Goal: Check status: Check status

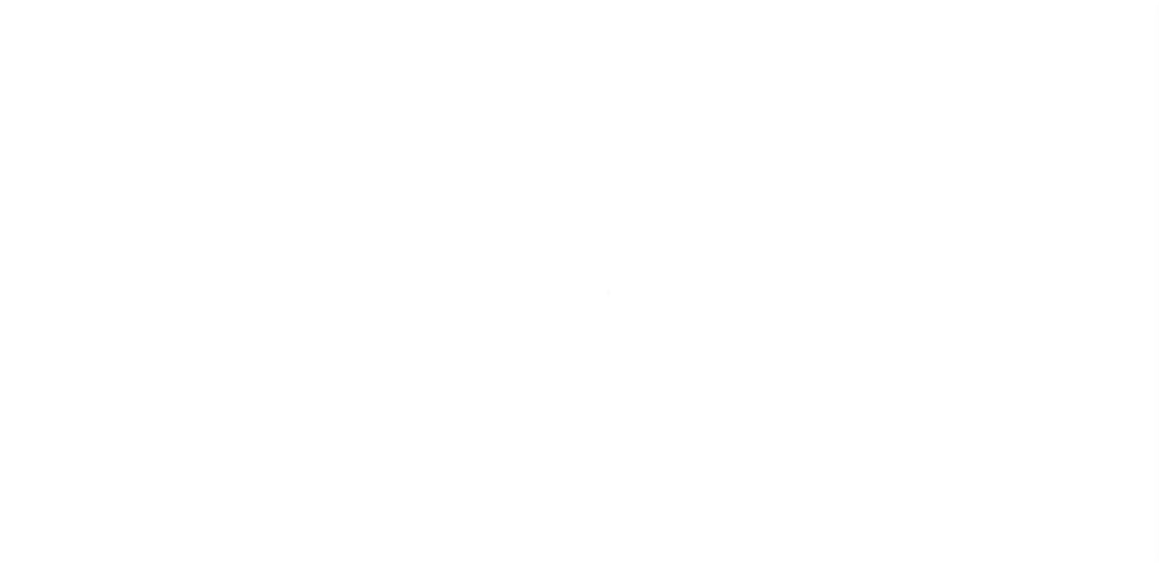
scroll to position [31, 0]
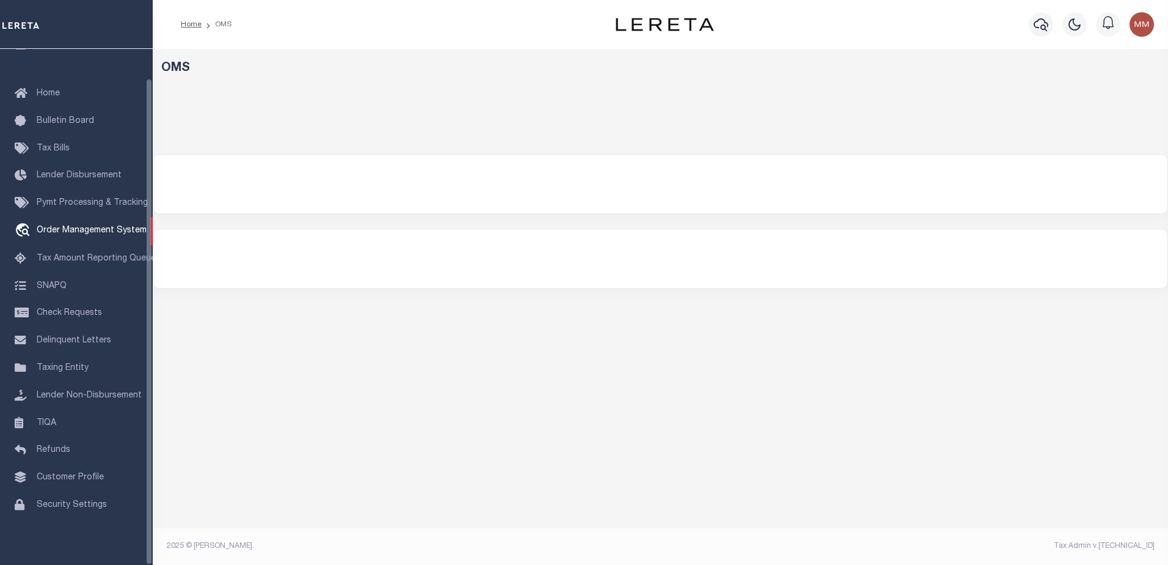
select select "200"
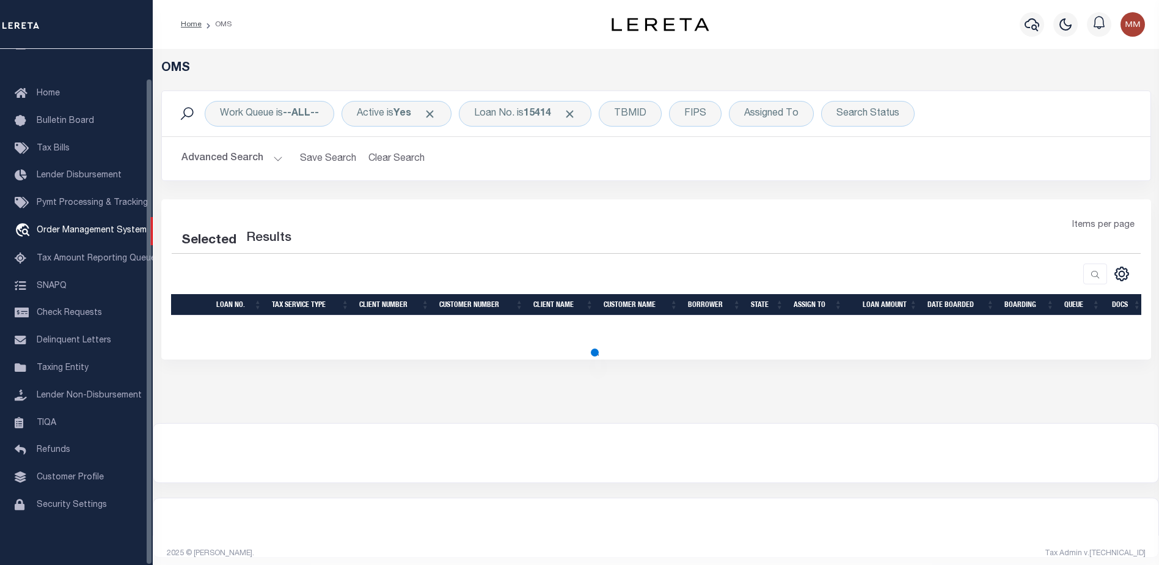
select select "200"
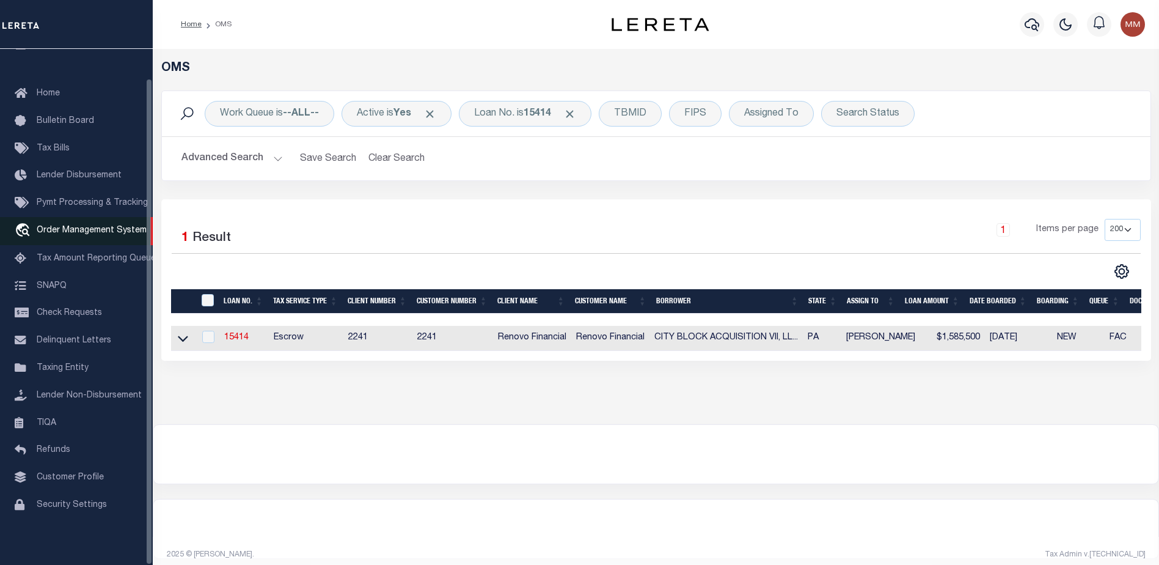
click at [74, 226] on span "Order Management System" at bounding box center [92, 230] width 110 height 9
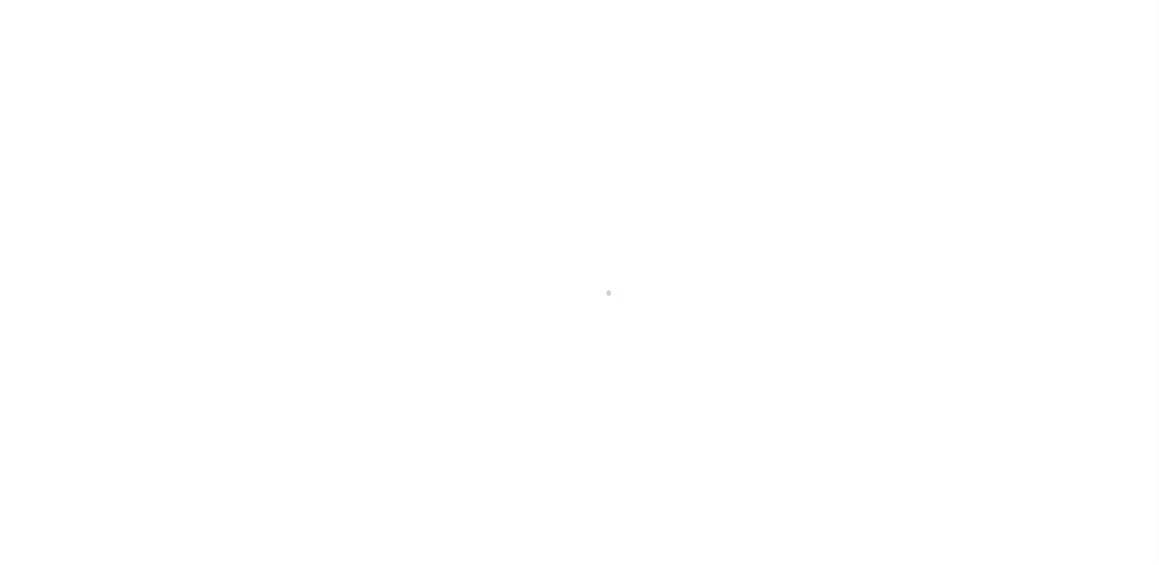
scroll to position [31, 0]
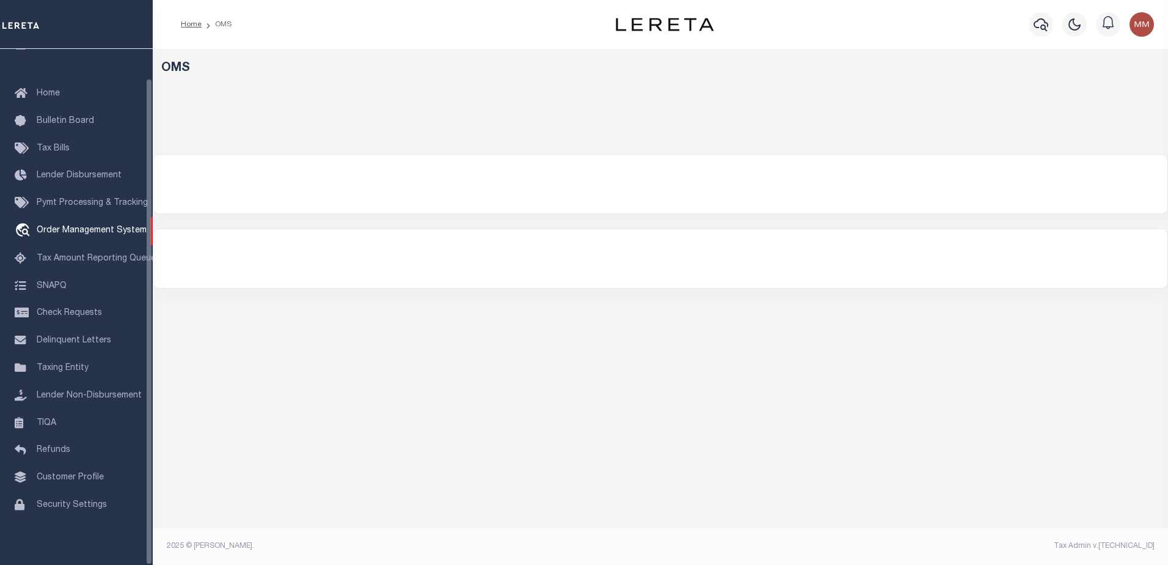
select select "200"
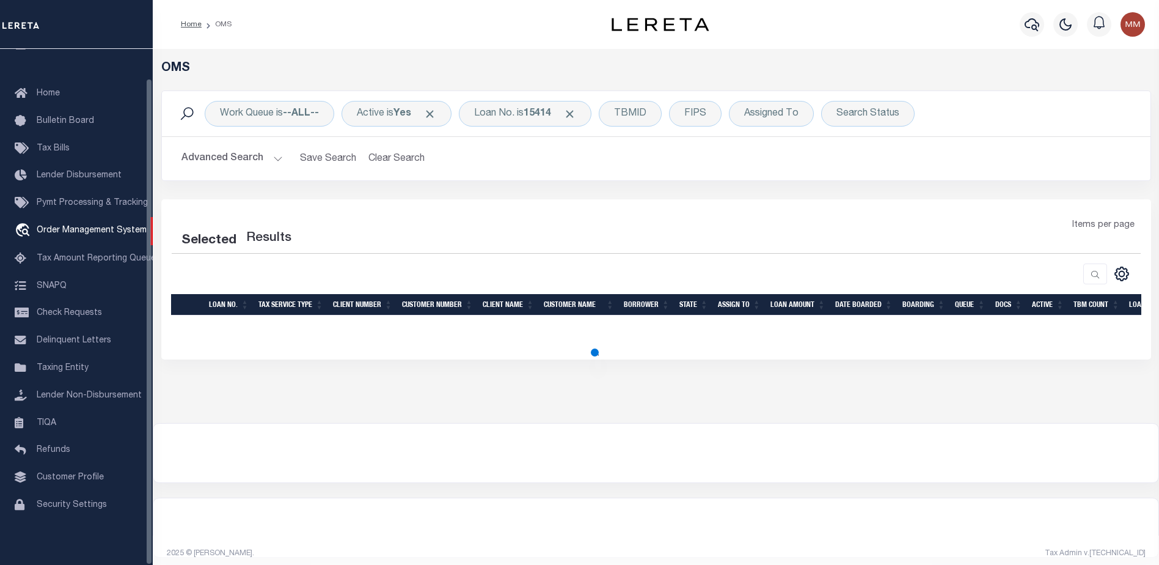
select select "200"
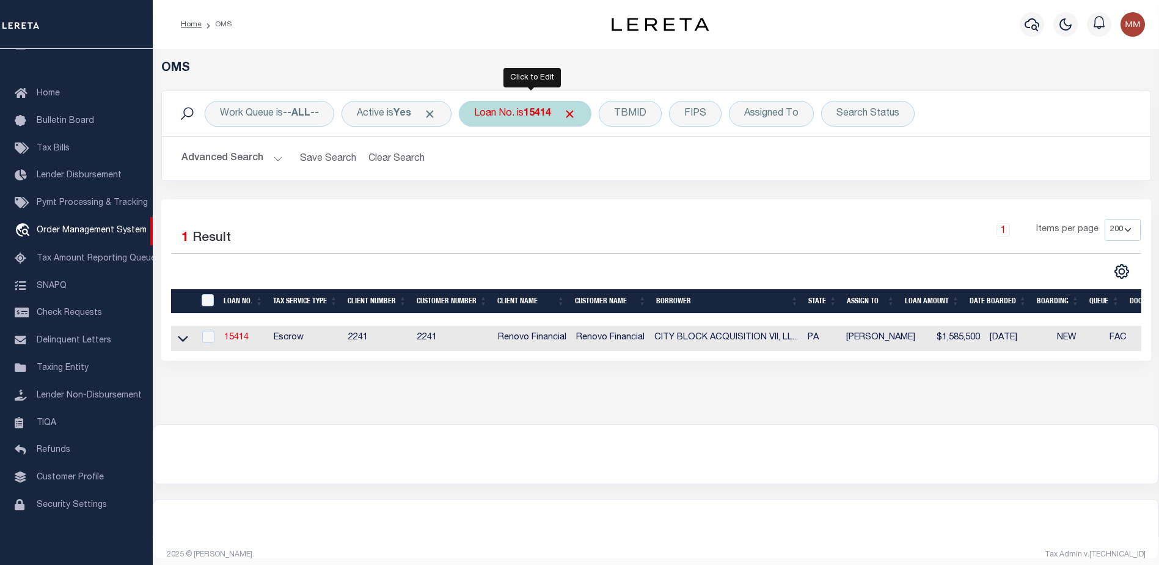
click at [543, 111] on b "15414" at bounding box center [537, 114] width 27 height 10
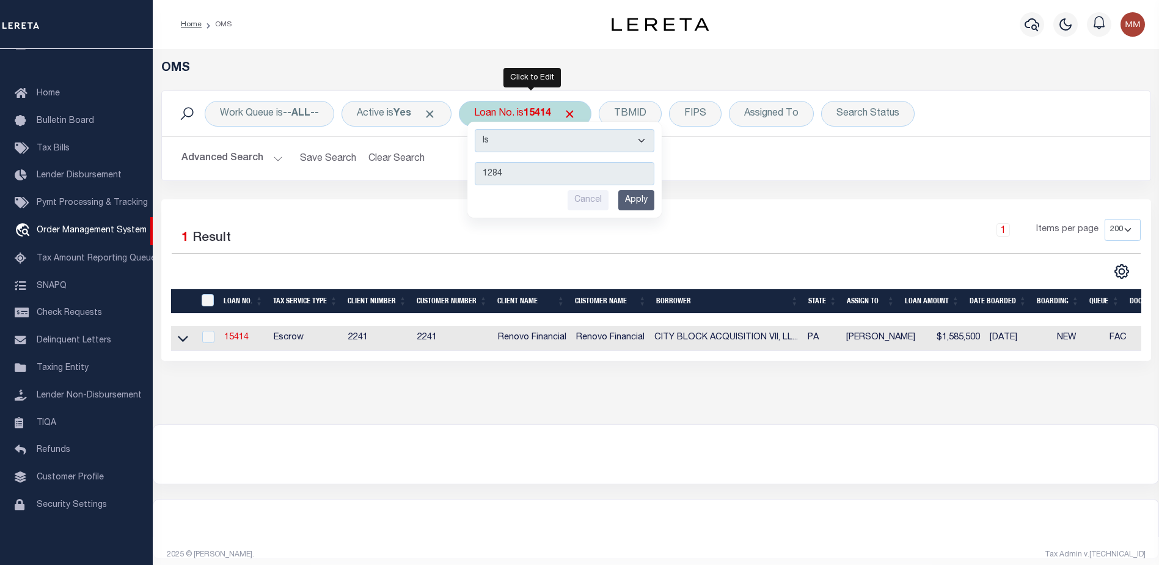
type input "12840"
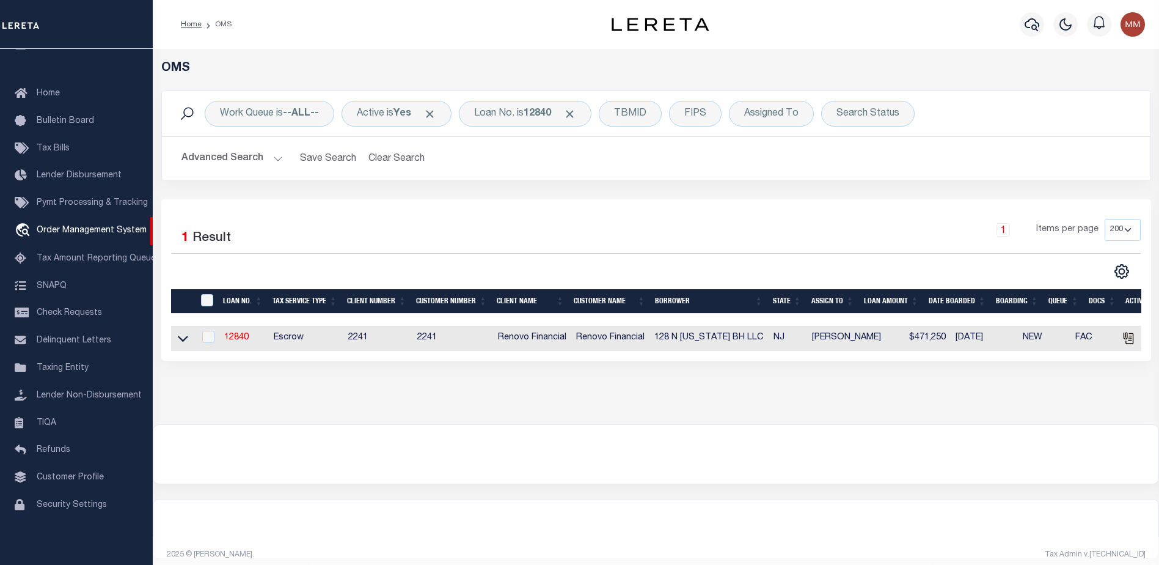
click at [175, 335] on td at bounding box center [183, 338] width 24 height 25
checkbox input "true"
click at [175, 335] on td at bounding box center [183, 338] width 24 height 25
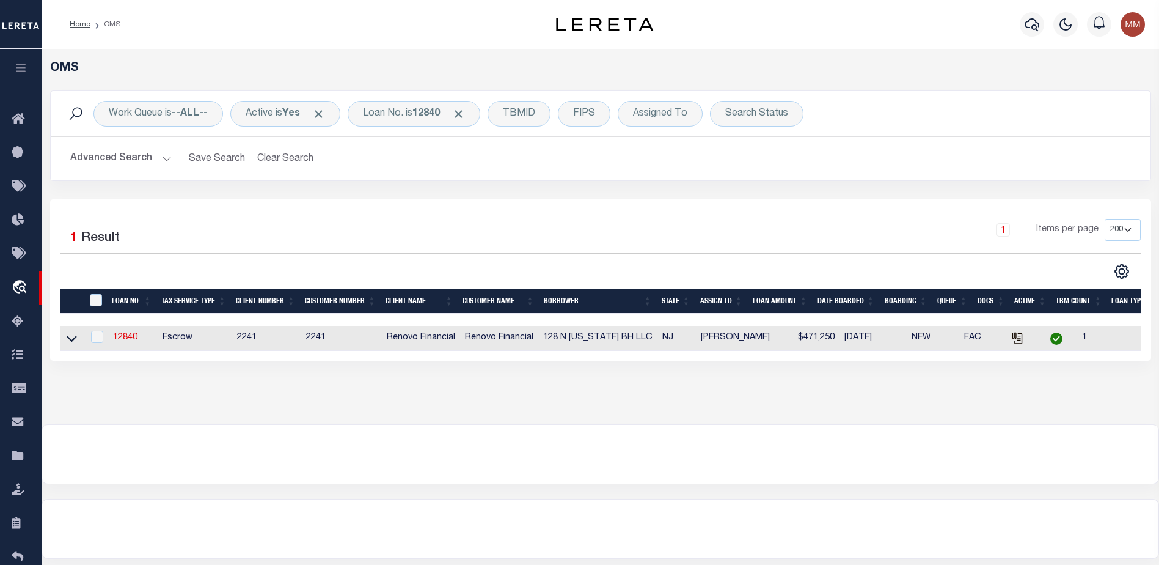
type input "12840"
type input "128 N TENNESSEE BH LLC"
select select
type input "20 Garfield Avenue"
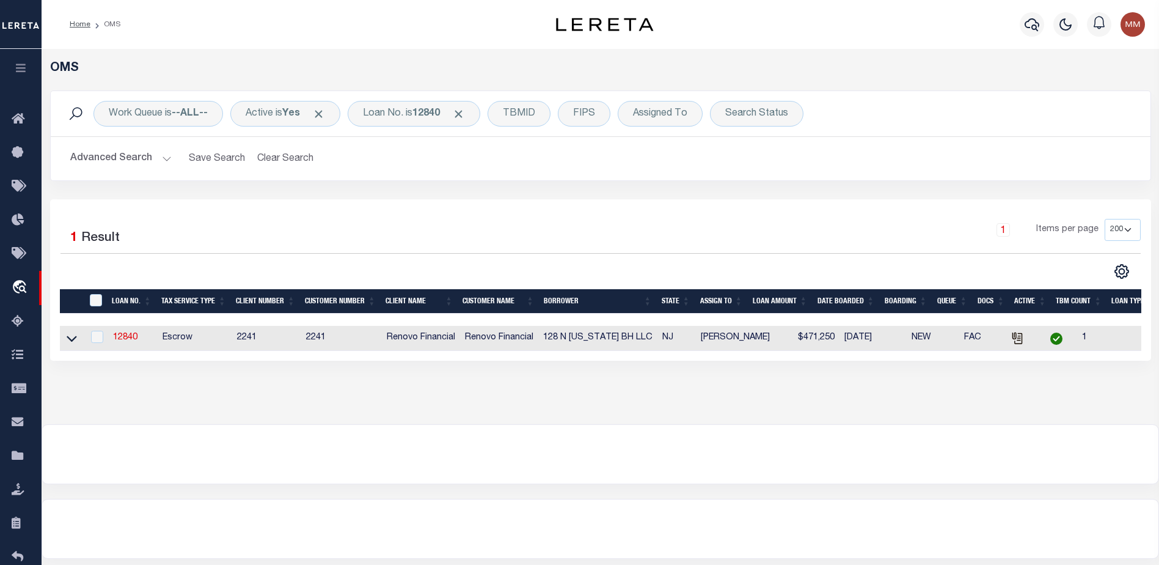
type input "Passaic NJ 07055"
select select "10"
select select "Escrow"
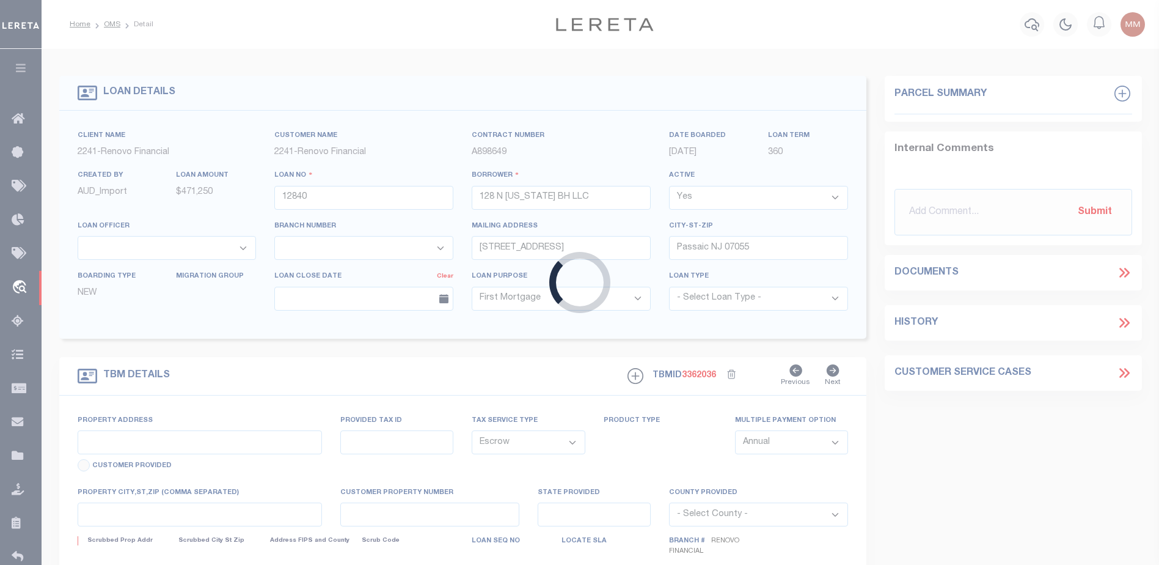
type input "128 North Tennessee Avenue"
select select
type input "Atlantic City, NJ 08401"
type input "a0kUS000002ive9"
type input "NJ"
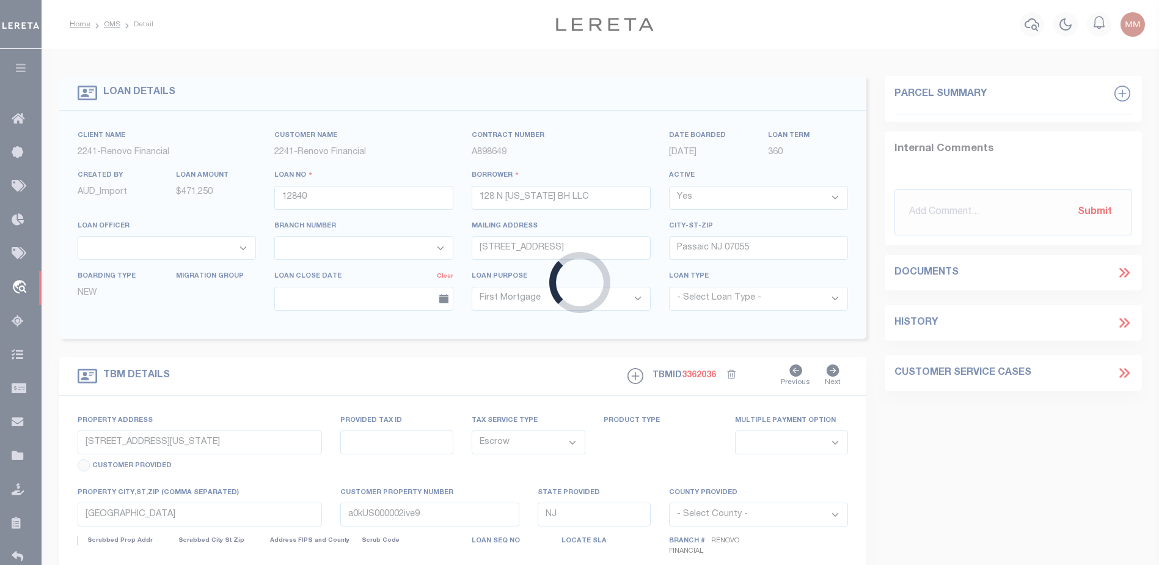
select select
type textarea "LEGAL REQUIRED"
select select "25066"
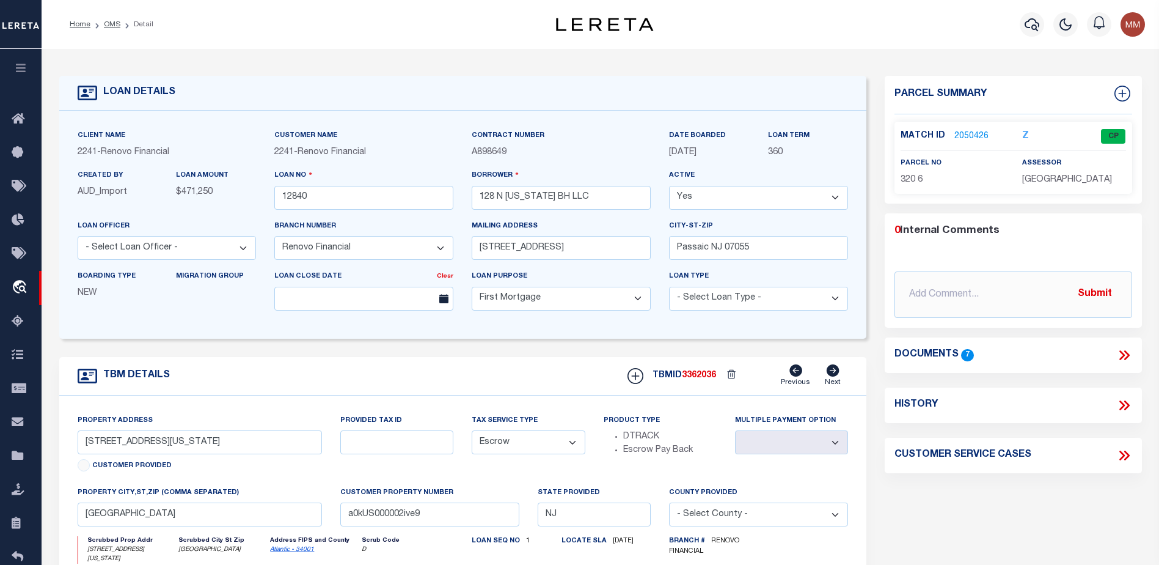
click at [974, 135] on link "2050426" at bounding box center [971, 136] width 34 height 13
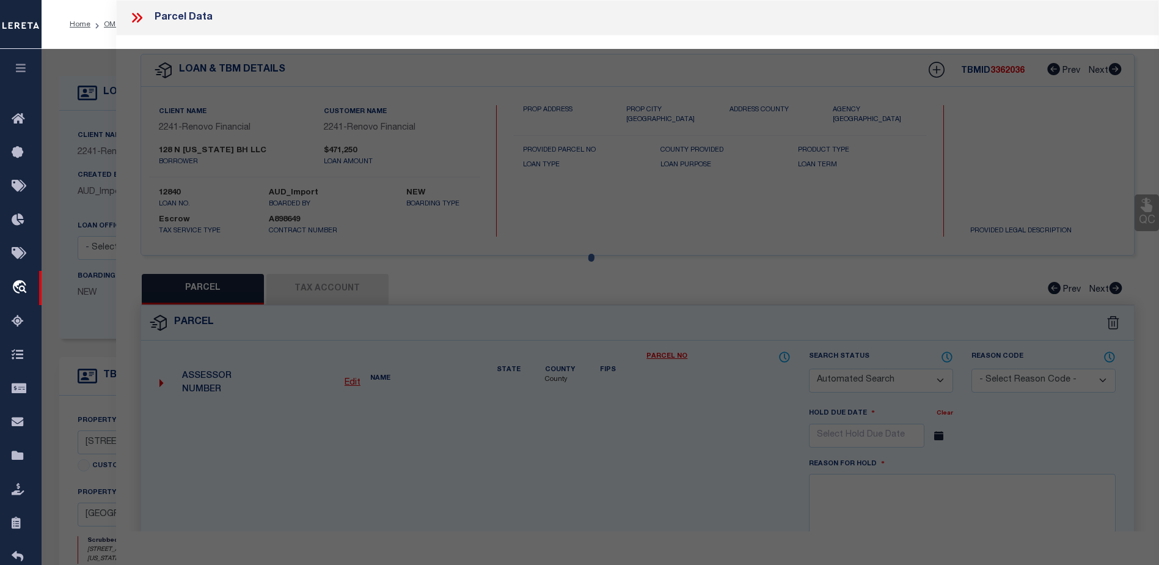
checkbox input "false"
select select "CP"
type input "JN DIAMONDS LLC"
select select
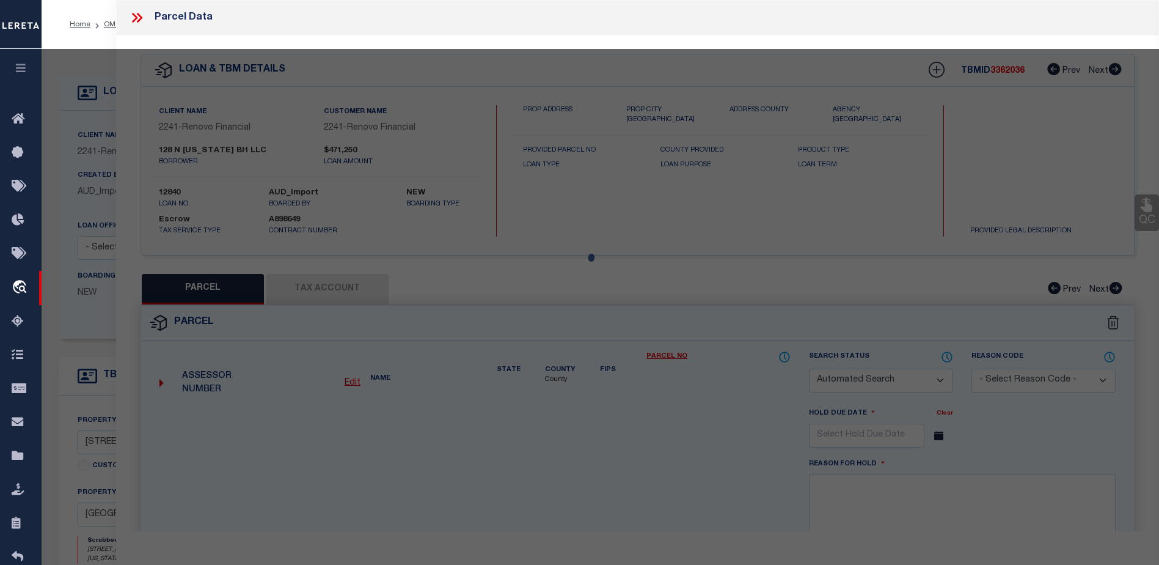
type input "128 N TENNESSEE AVE"
checkbox input "false"
type input "Atlantic City, NJ 08401"
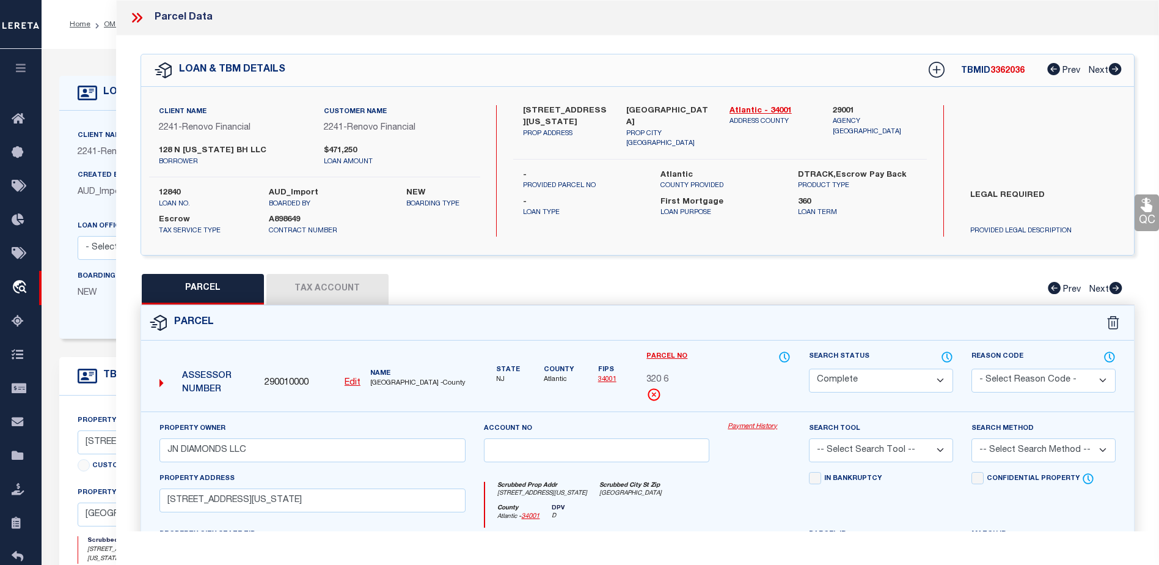
click at [750, 426] on link "Payment History" at bounding box center [759, 427] width 63 height 10
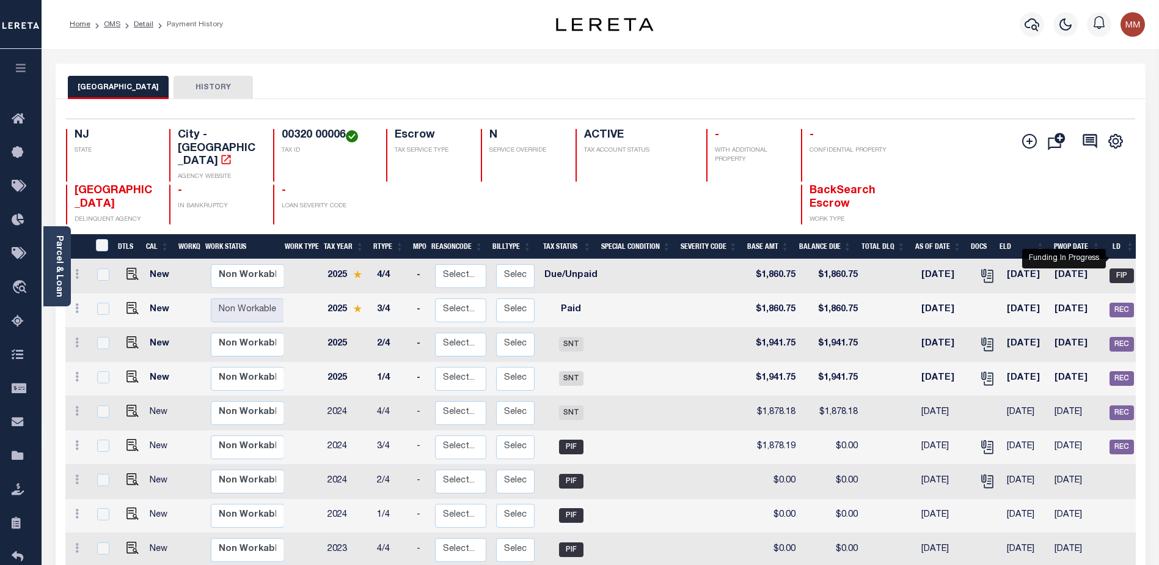
click at [1122, 268] on span "FIP" at bounding box center [1122, 275] width 24 height 15
checkbox input "true"
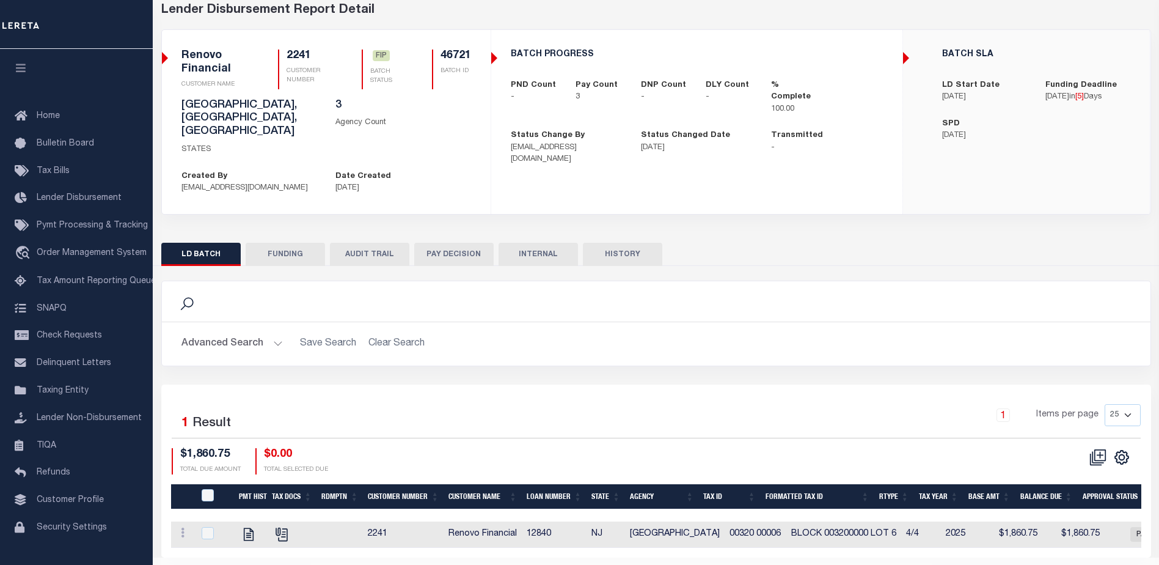
scroll to position [71, 0]
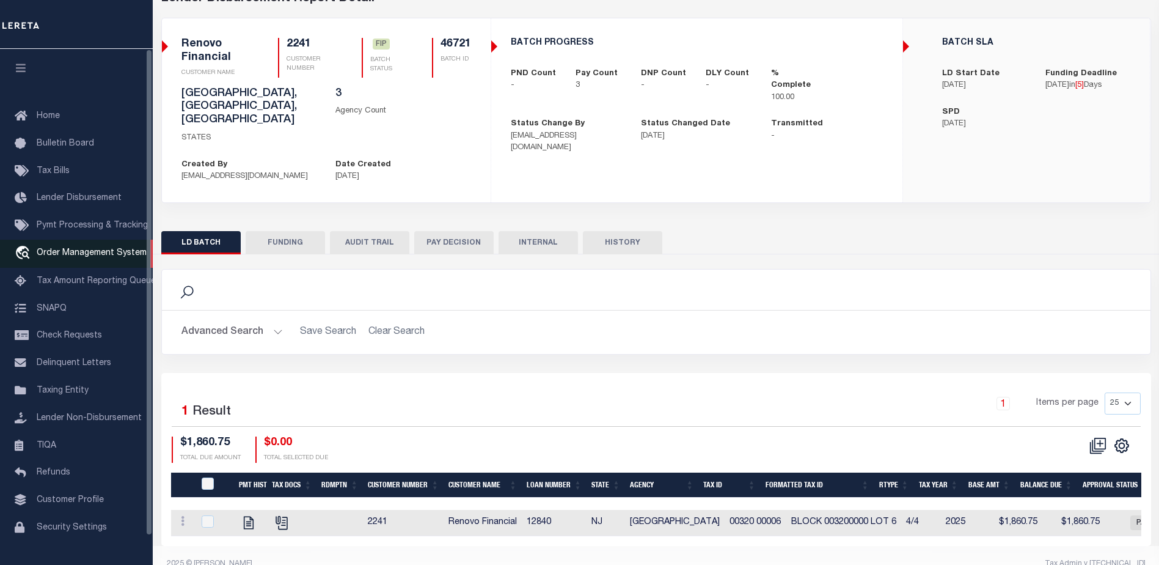
click at [89, 257] on span "Order Management System" at bounding box center [92, 253] width 110 height 9
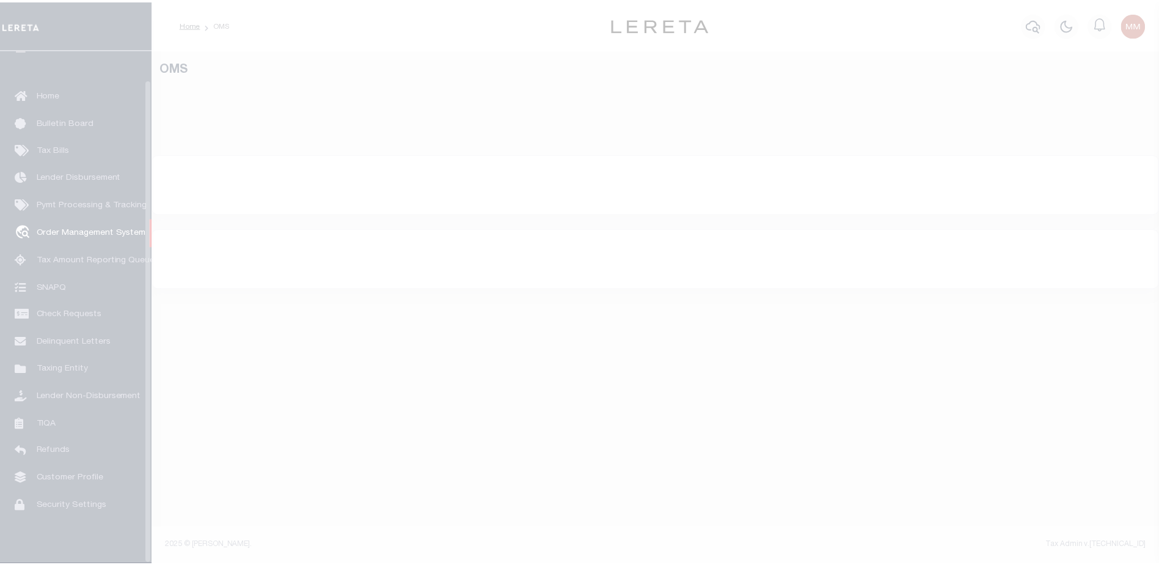
scroll to position [31, 0]
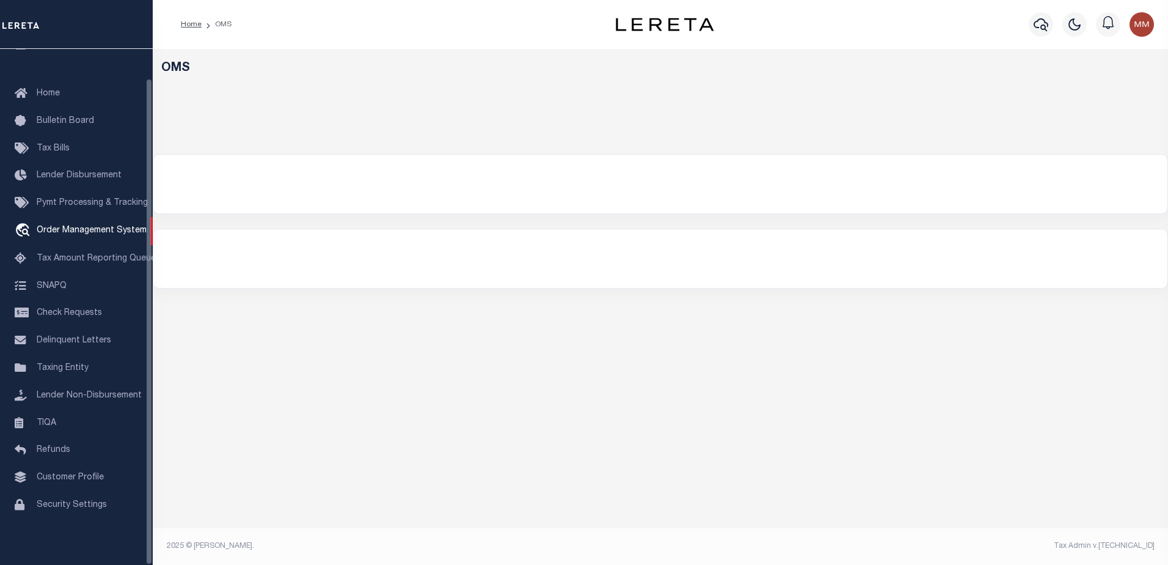
select select "200"
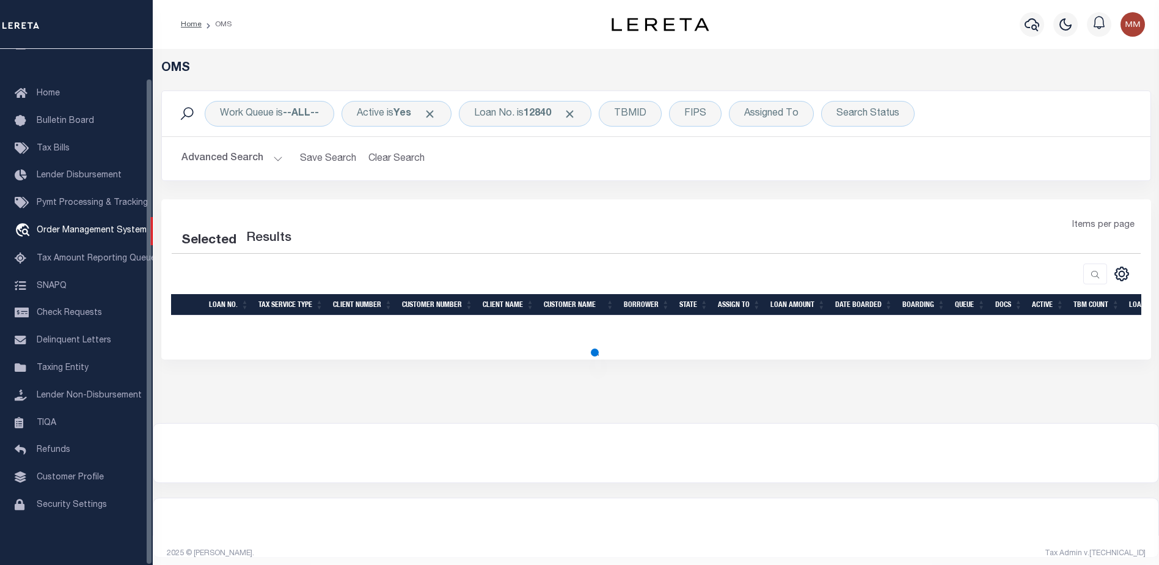
select select "200"
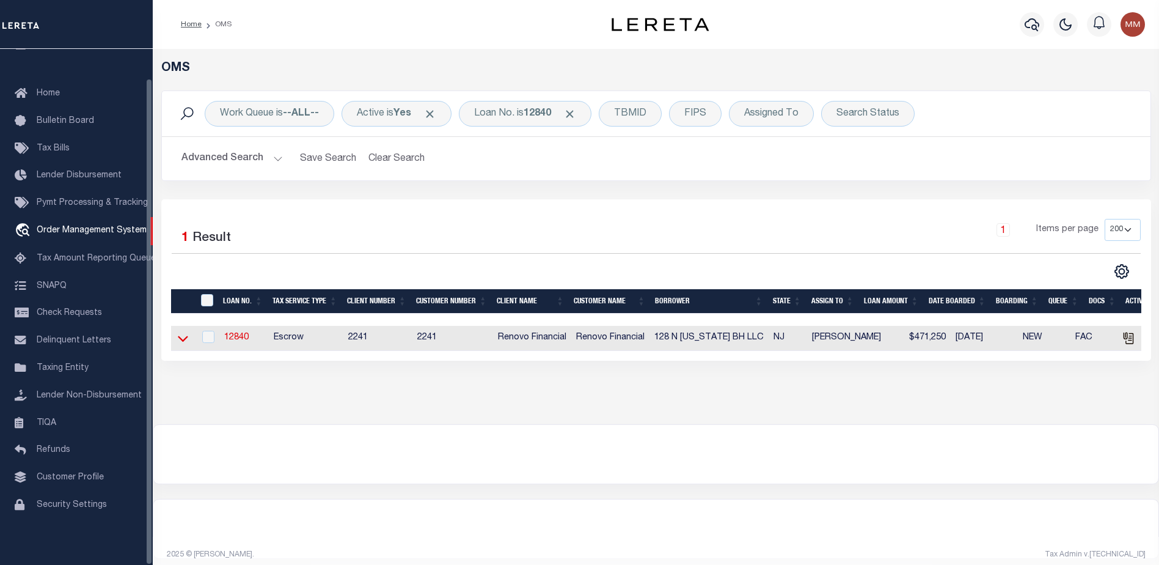
click at [179, 338] on icon at bounding box center [183, 338] width 10 height 13
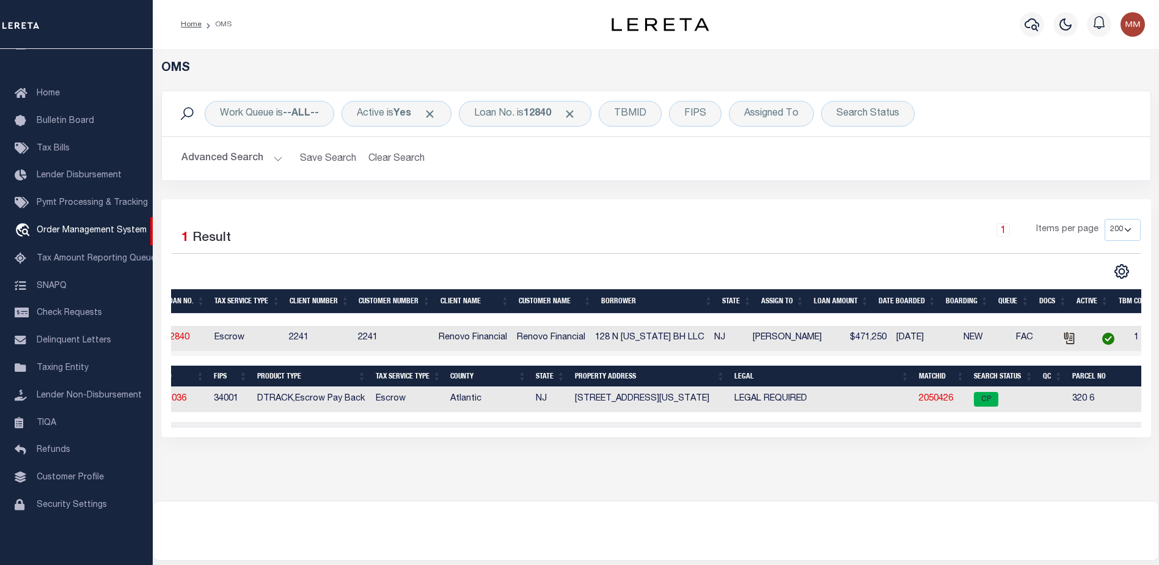
scroll to position [0, 0]
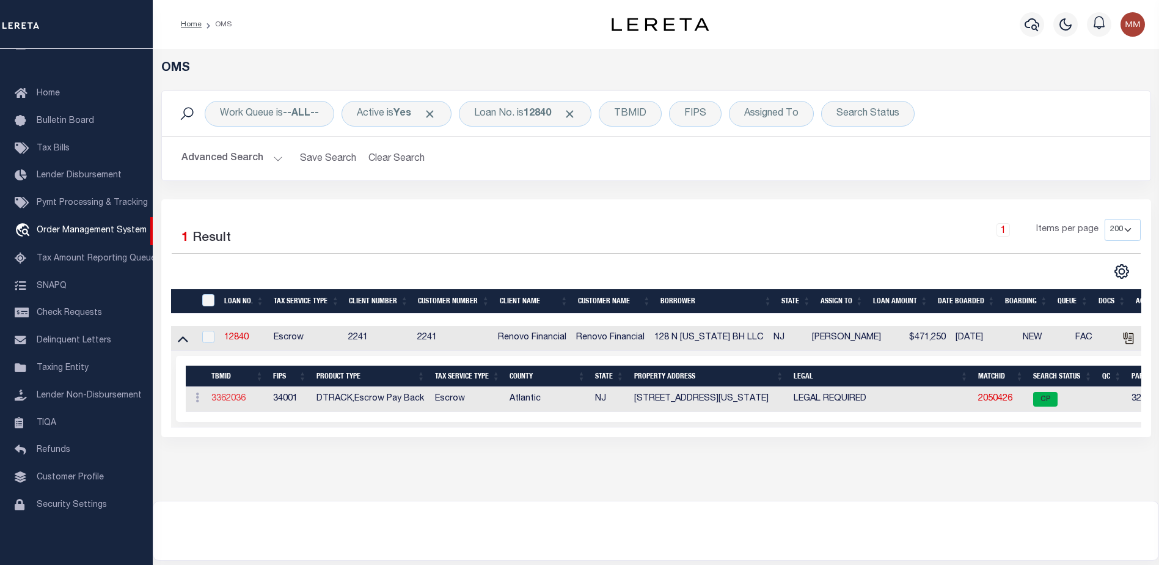
click at [233, 397] on link "3362036" at bounding box center [228, 398] width 34 height 9
click at [233, 397] on div "OMS Work Queue is --ALL-- Active is Yes Loan No. is 12840 TBMID FIPS Assigned T…" at bounding box center [656, 342] width 1006 height 586
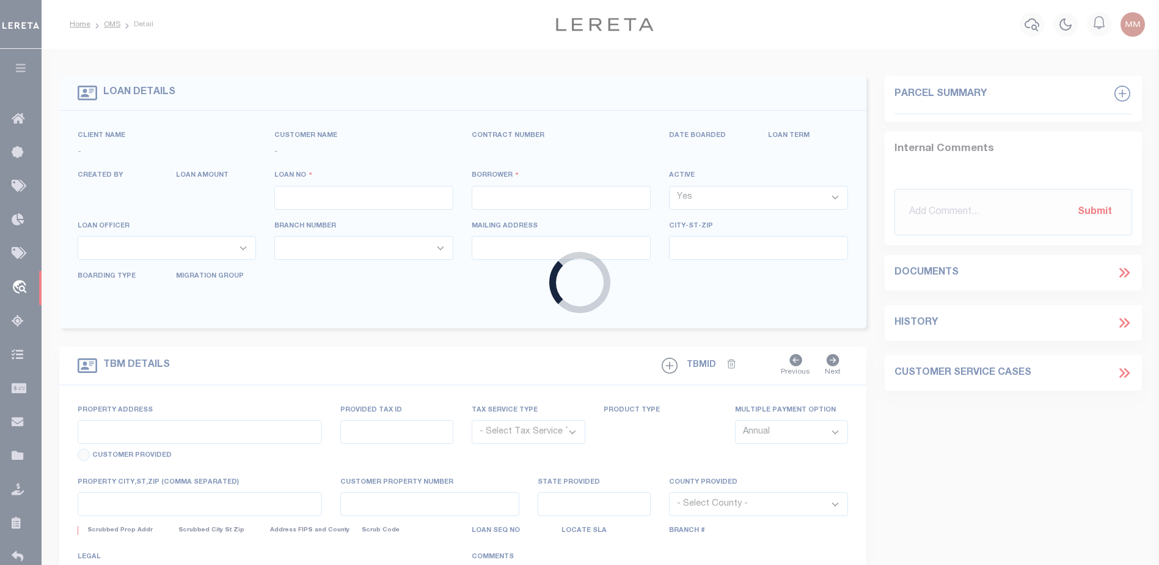
type input "12840"
type input "128 N TENNESSEE BH LLC"
select select
type input "20 Garfield Avenue"
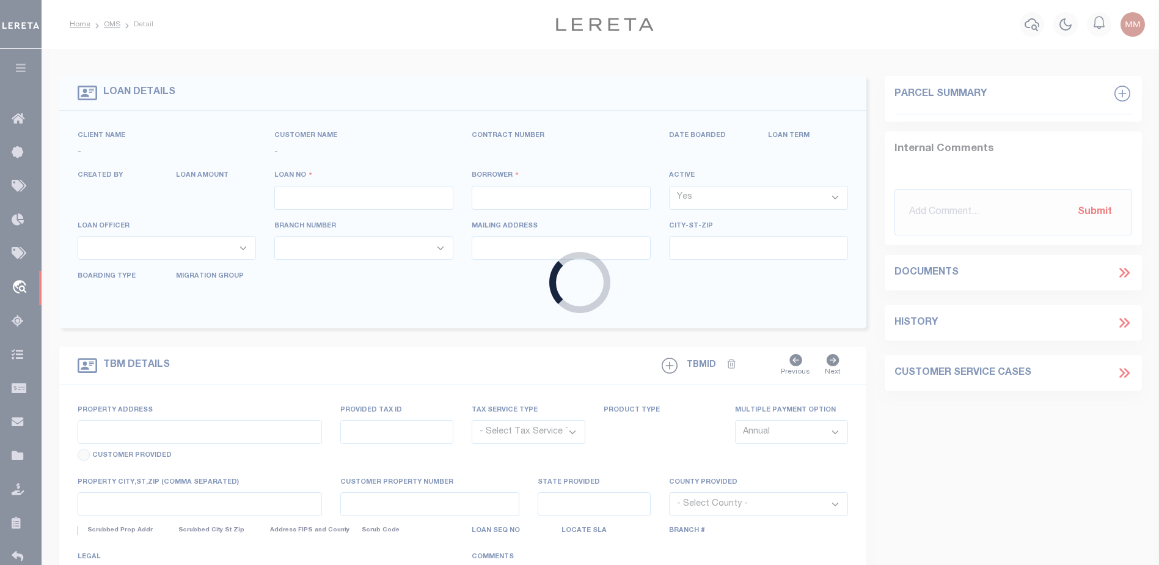
type input "Passaic NJ 07055"
select select "10"
select select "Escrow"
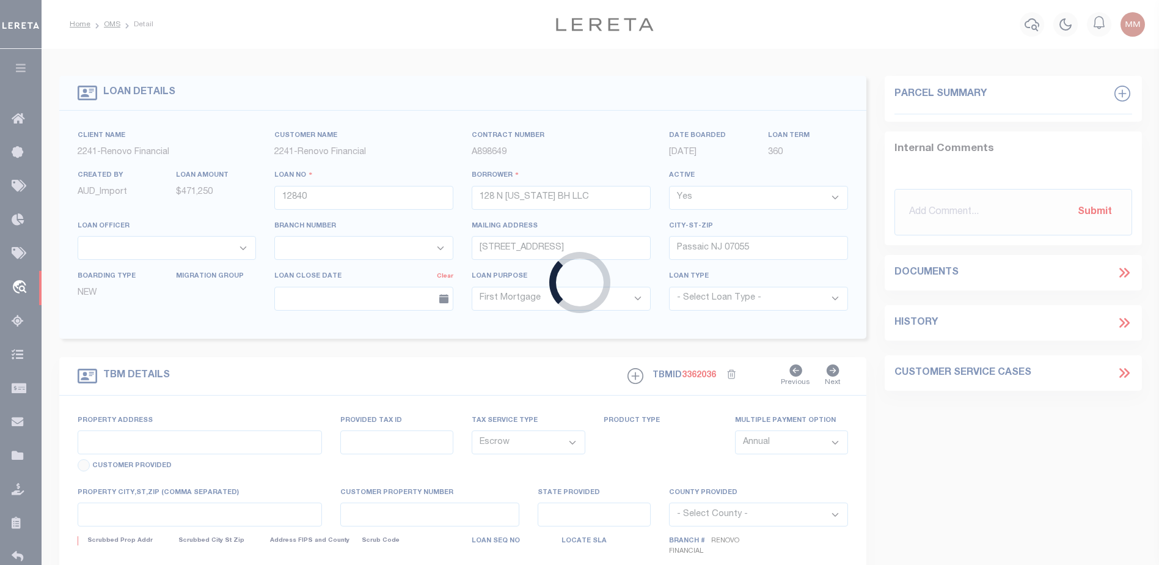
type input "128 North Tennessee Avenue"
select select
type input "Atlantic City, NJ 08401"
type input "a0kUS000002ive9"
type input "NJ"
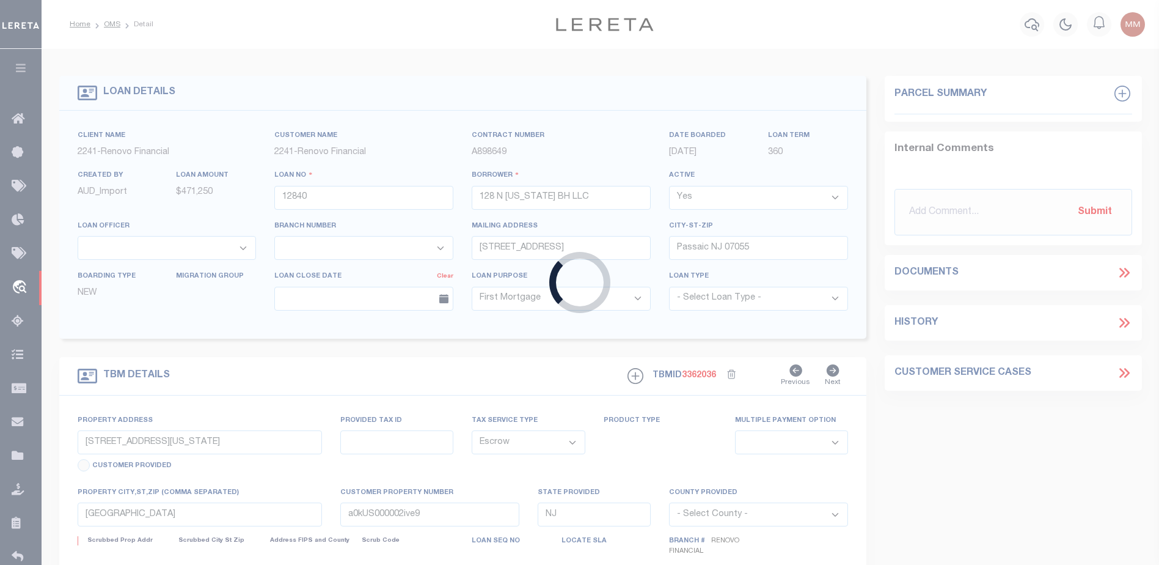
select select
type textarea "LEGAL REQUIRED"
select select "25066"
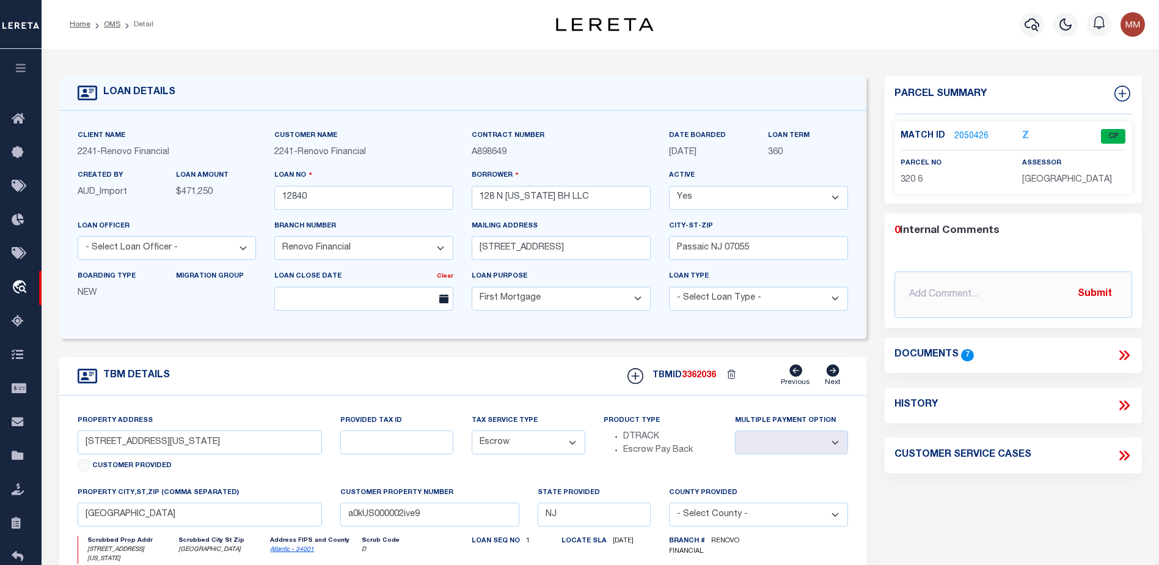
click at [960, 134] on link "2050426" at bounding box center [971, 136] width 34 height 13
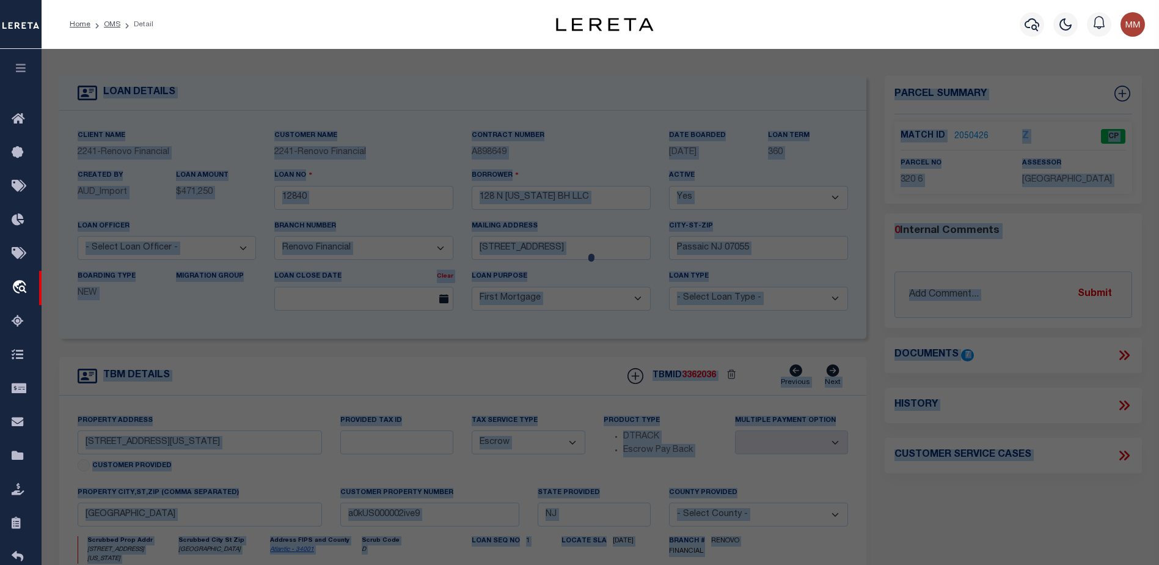
checkbox input "false"
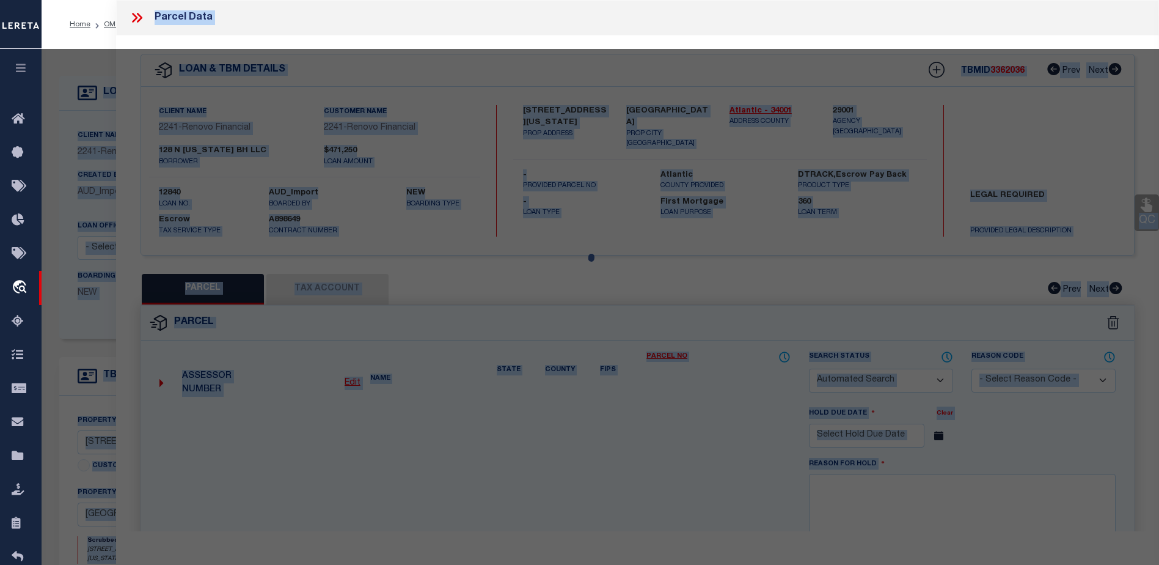
select select "CP"
type input "JN DIAMONDS LLC"
select select
type input "128 N TENNESSEE AVE"
checkbox input "false"
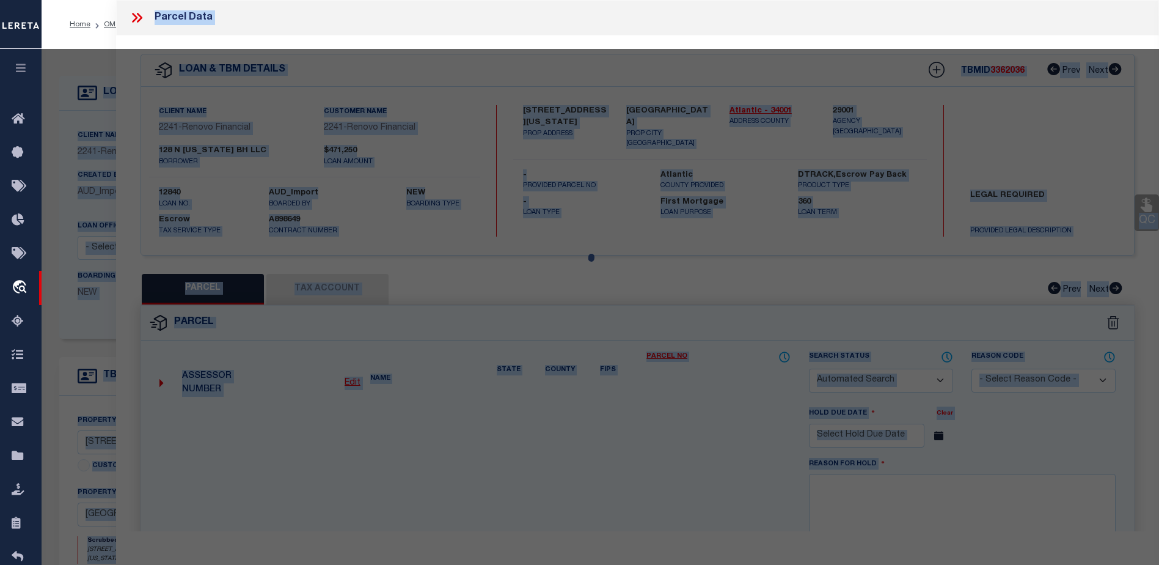
type input "Atlantic City, NJ 08401"
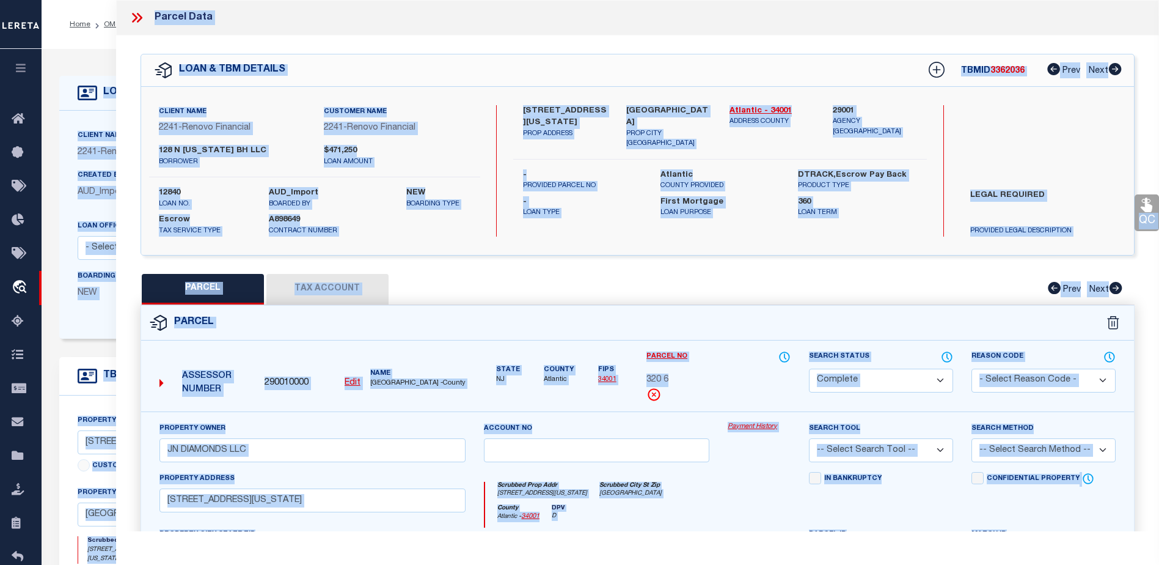
click at [766, 422] on link "Payment History" at bounding box center [759, 427] width 63 height 10
click at [19, 115] on icon at bounding box center [22, 119] width 20 height 15
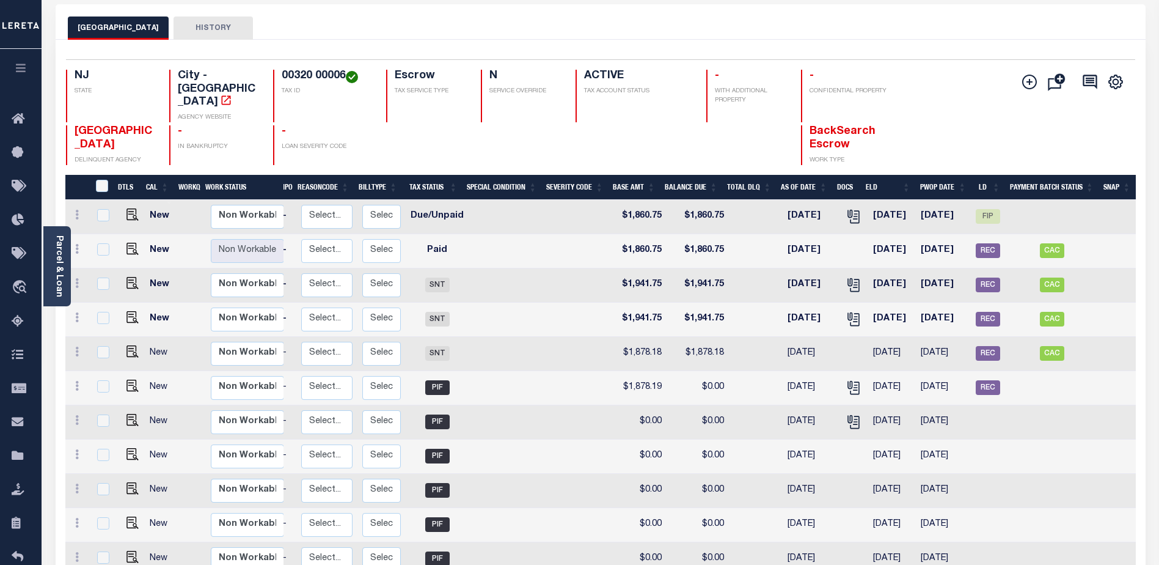
scroll to position [24, 0]
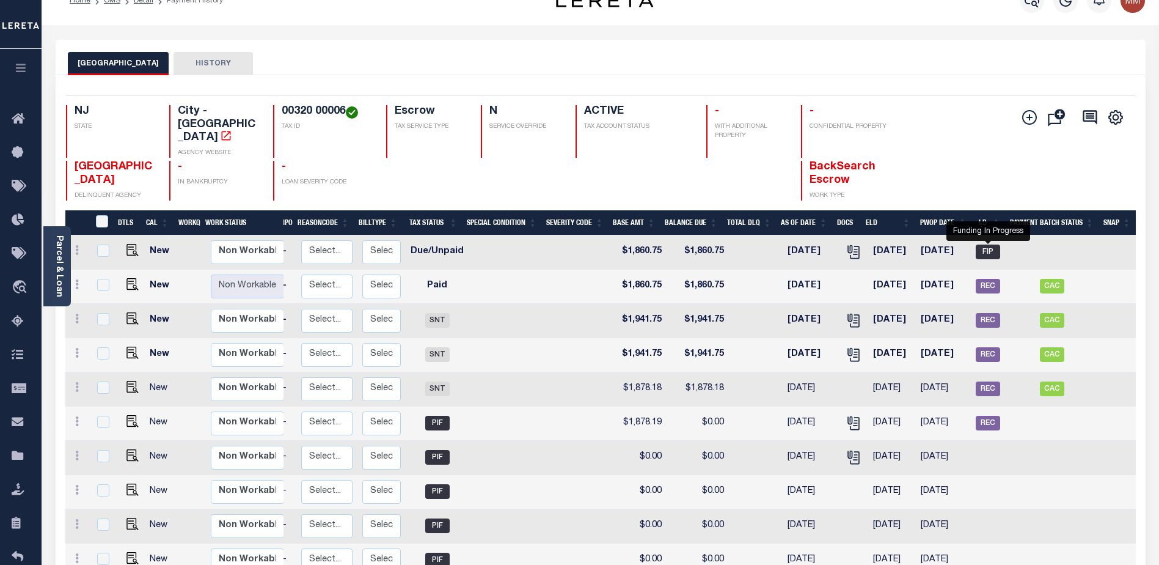
click at [982, 244] on span "FIP" at bounding box center [988, 251] width 24 height 15
checkbox input "true"
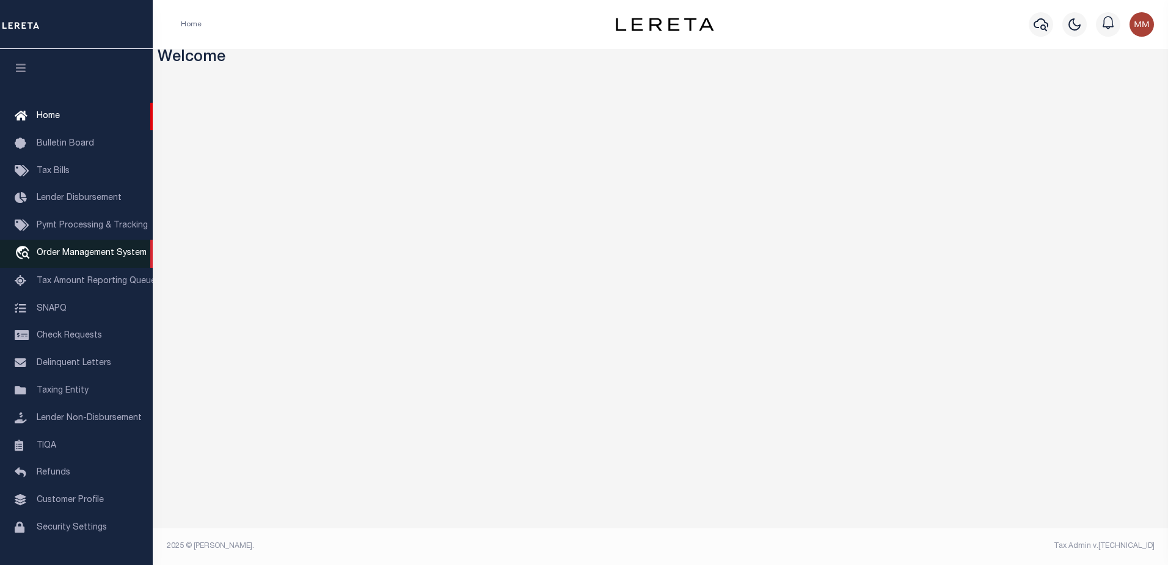
click at [86, 253] on span "Order Management System" at bounding box center [92, 253] width 110 height 9
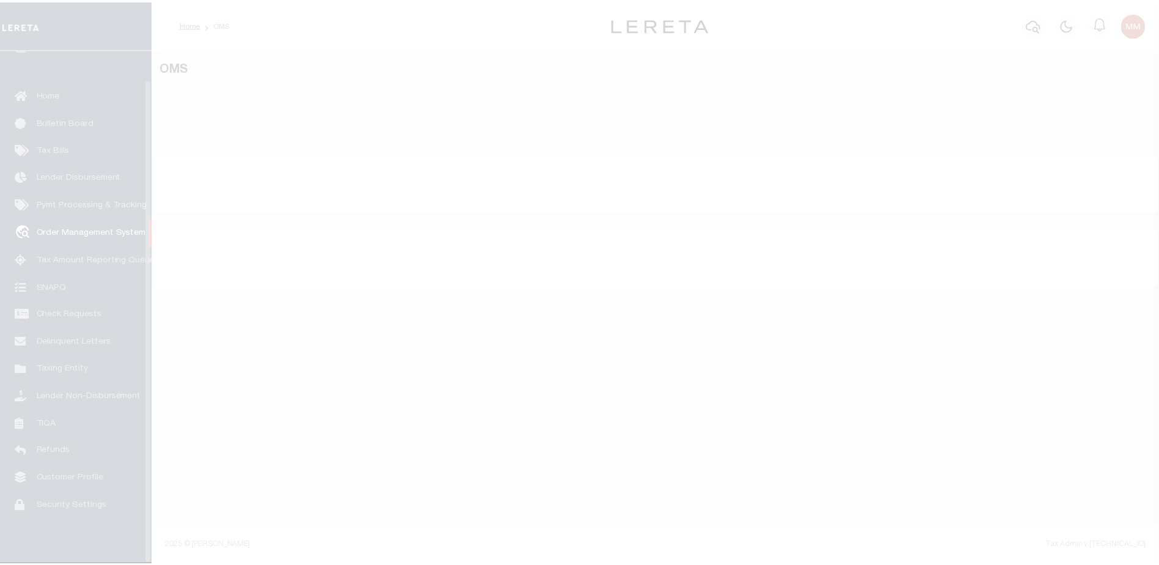
scroll to position [31, 0]
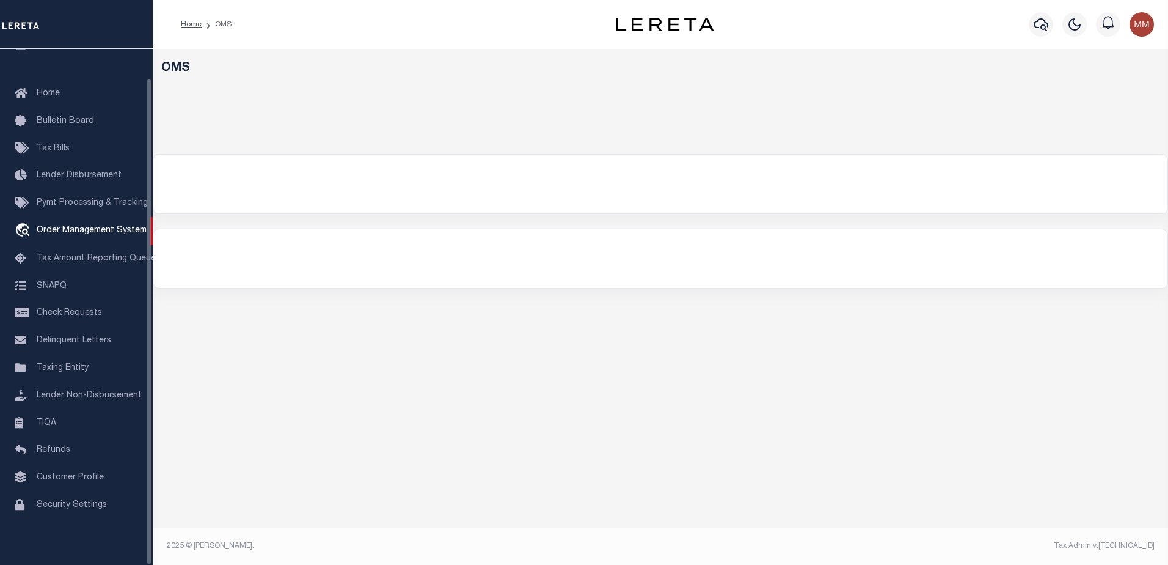
select select "200"
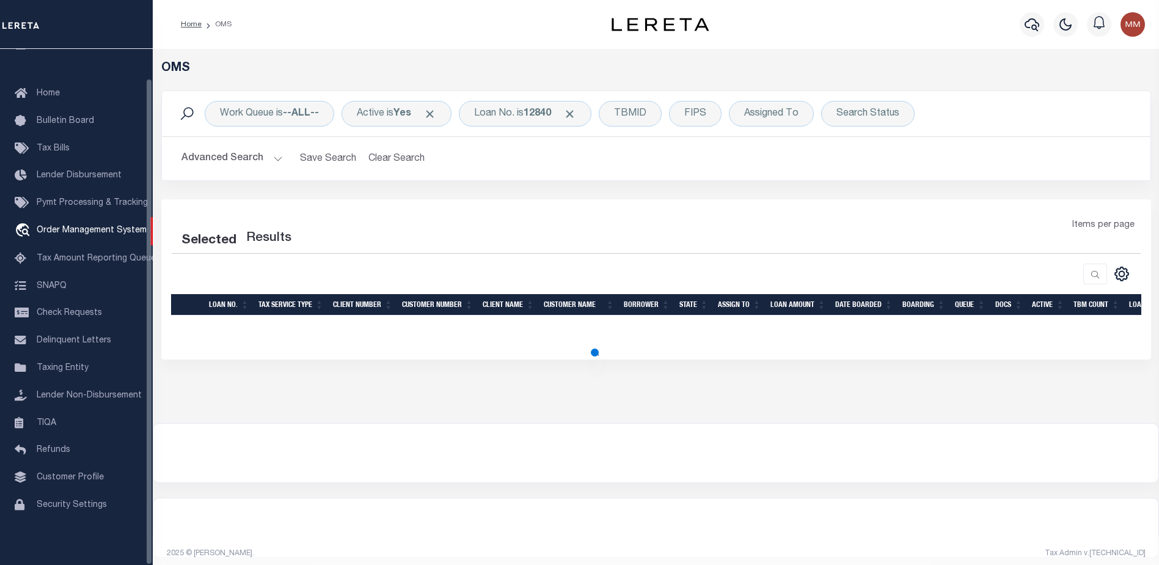
select select "200"
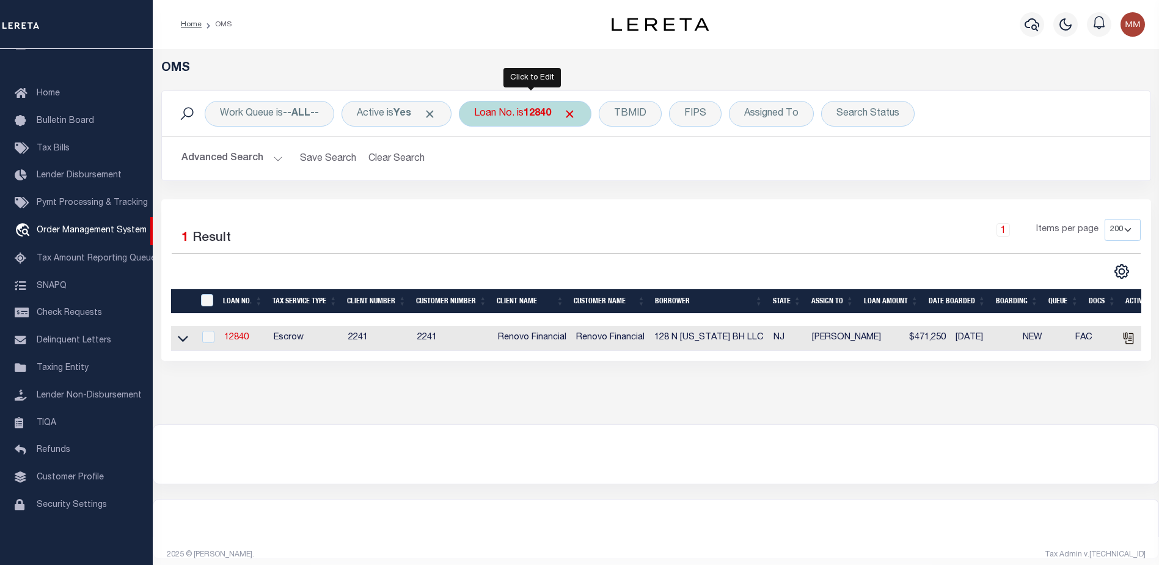
click at [548, 112] on b "12840" at bounding box center [537, 114] width 27 height 10
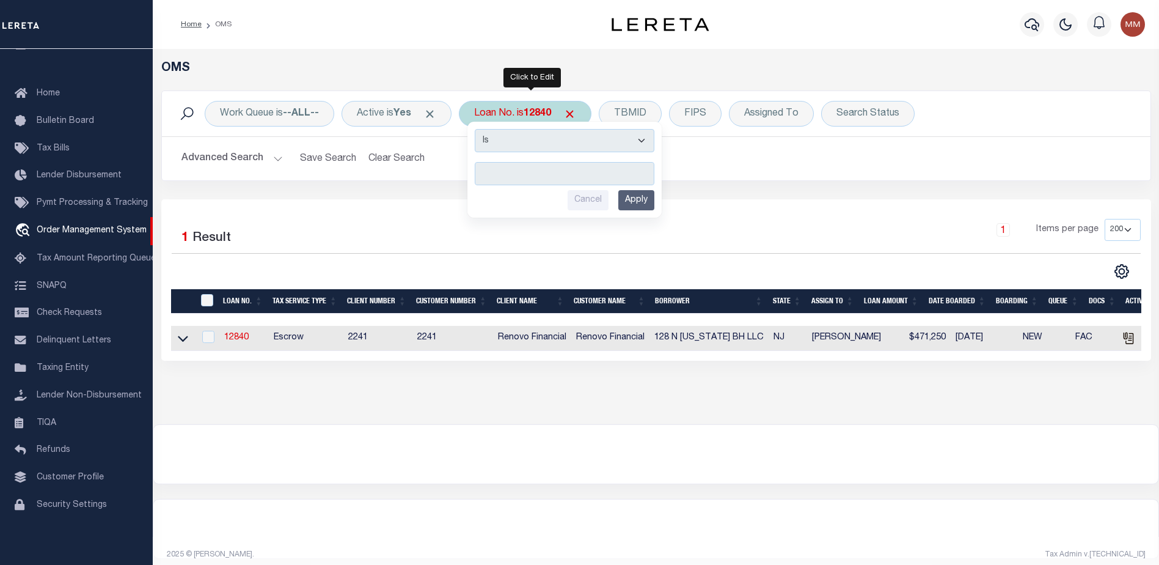
click at [550, 107] on div "Loan No. is 12840 Is Contains Cancel Apply" at bounding box center [525, 114] width 133 height 26
click at [547, 171] on input "text" at bounding box center [565, 173] width 180 height 23
type input "48809"
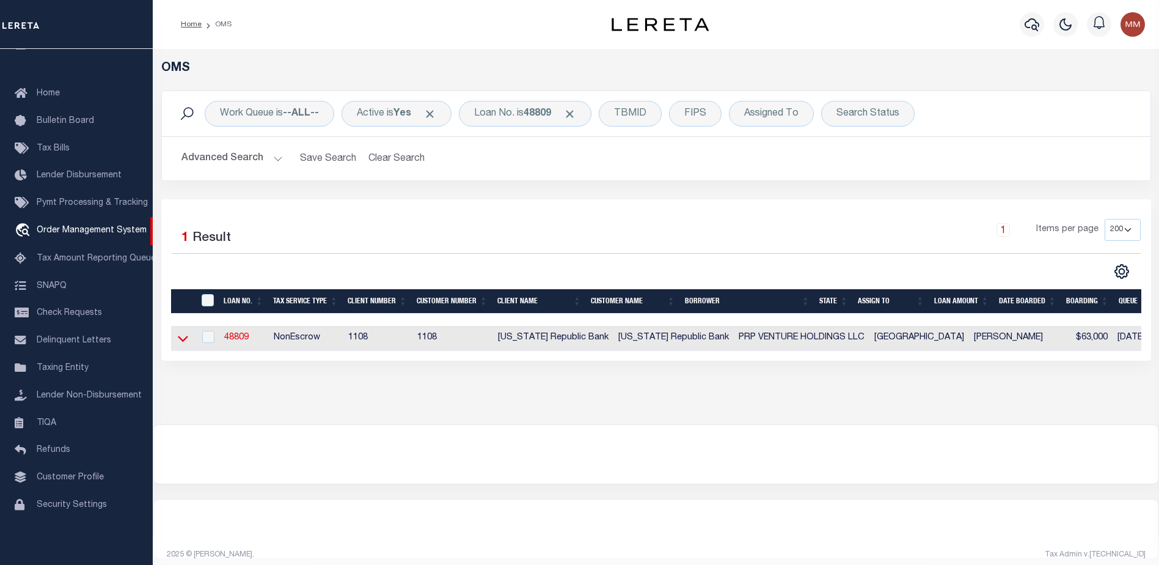
click at [178, 340] on icon at bounding box center [183, 338] width 10 height 13
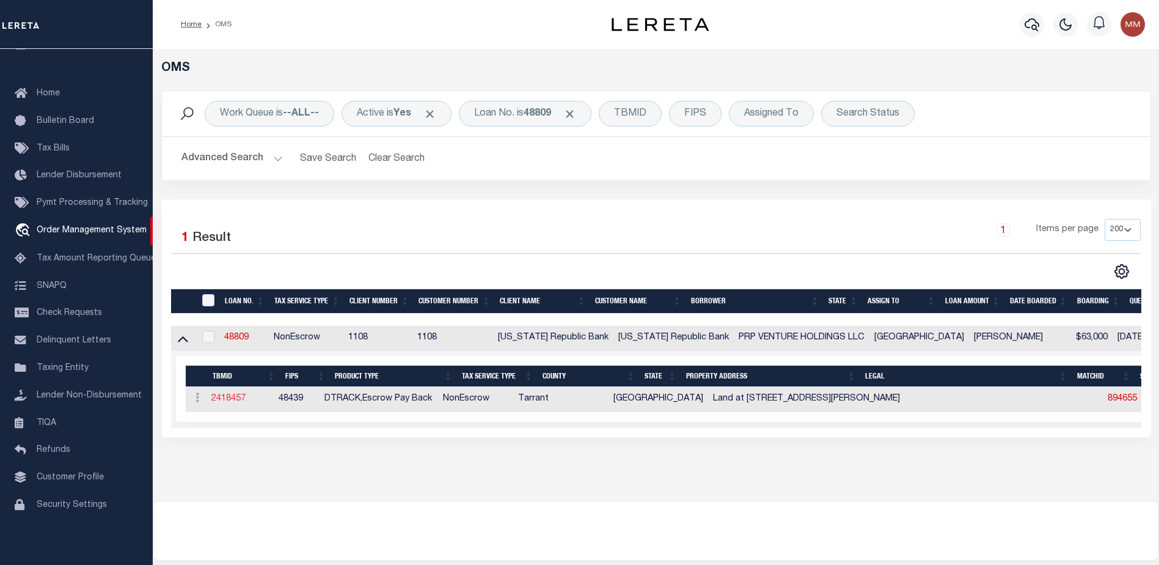
click at [229, 397] on link "2418457" at bounding box center [228, 398] width 34 height 9
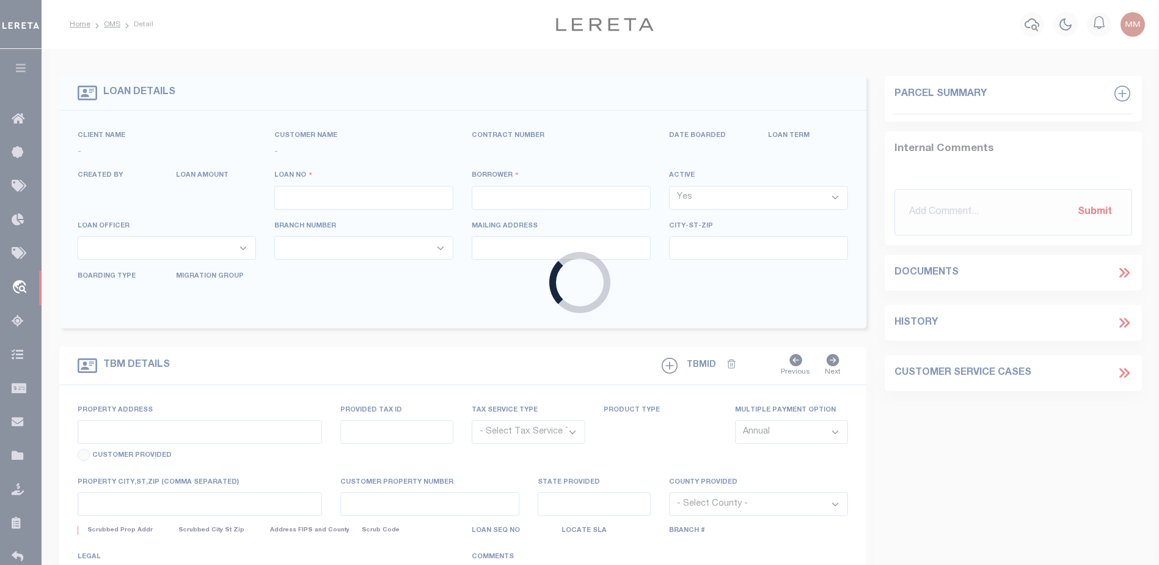
type input "48809"
type input "PRP VENTURE HOLDINGS LLC"
select select
select select "10"
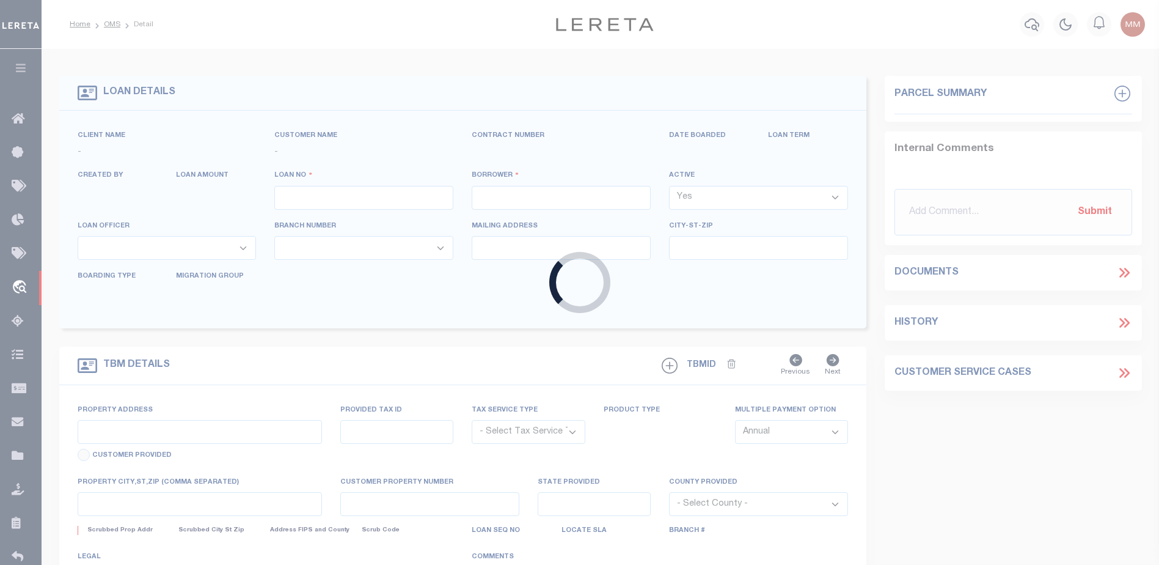
select select "NonEscrow"
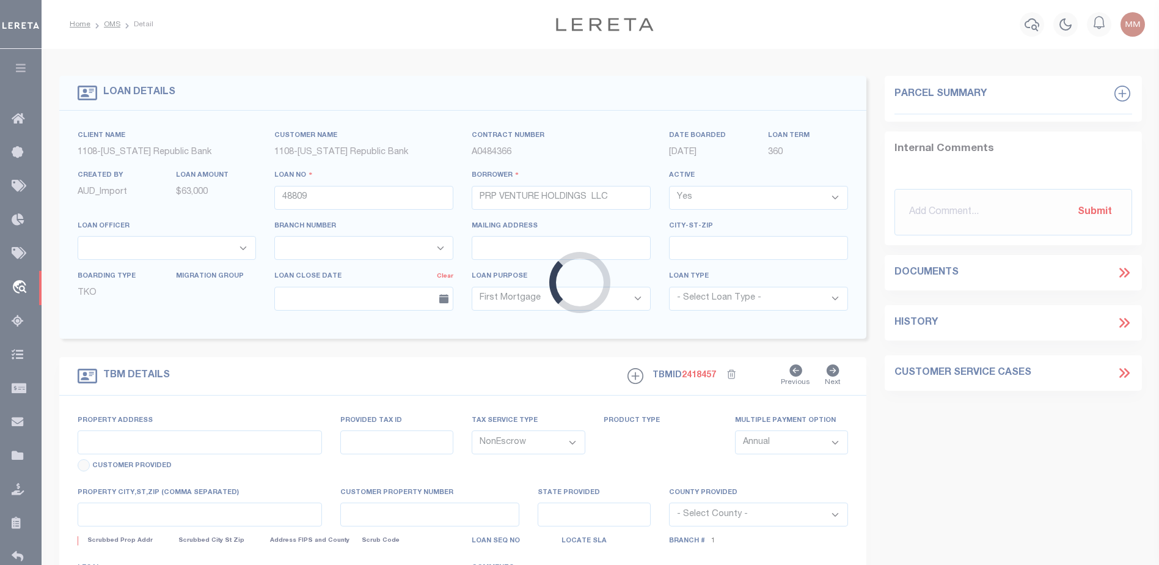
type input "Land at 1120 Altman Dr."
select select
type input "Arlington TX"
type input "[GEOGRAPHIC_DATA]"
select select "3780"
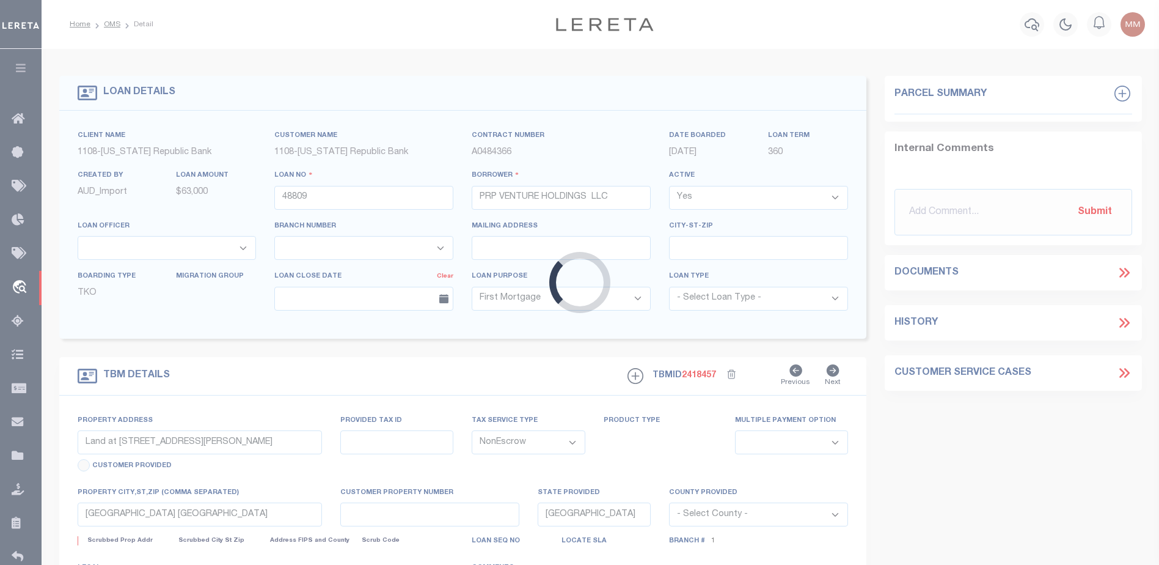
select select "1846"
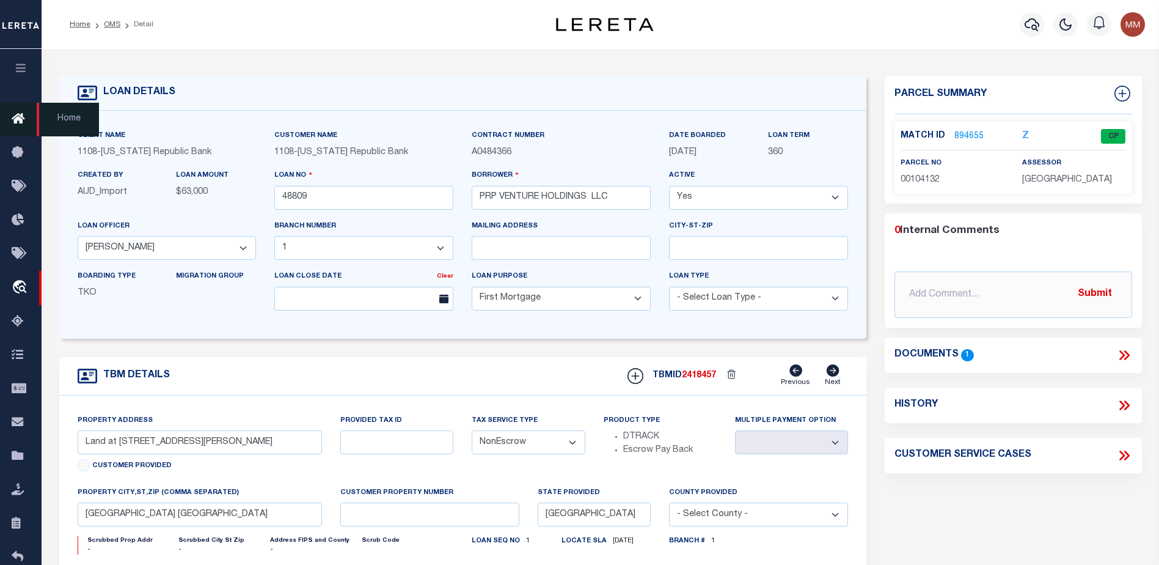
click at [15, 117] on icon at bounding box center [22, 119] width 20 height 15
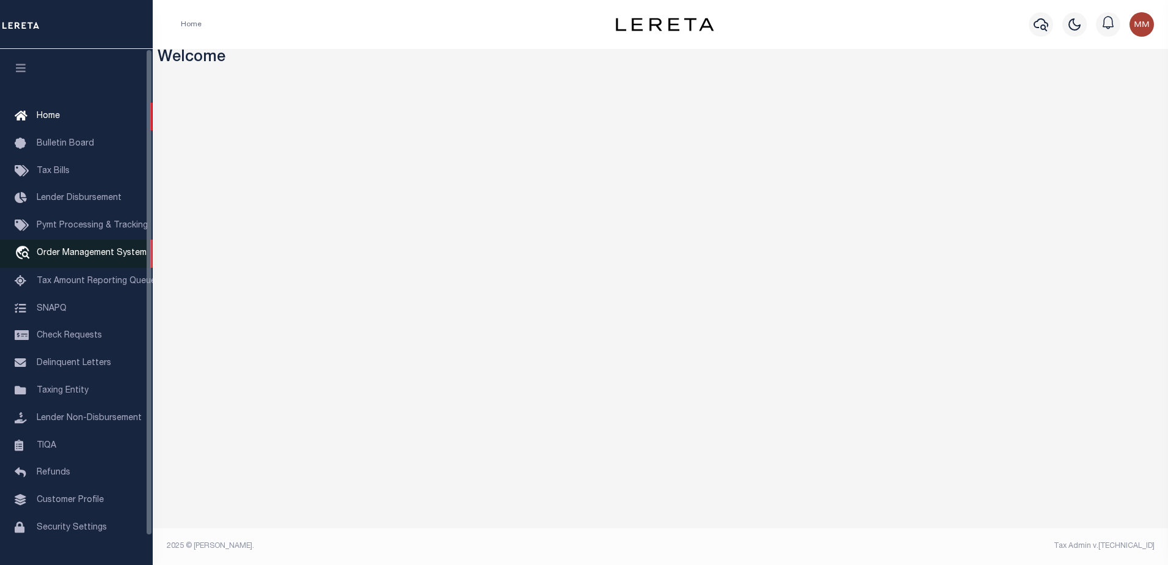
click at [68, 254] on span "Order Management System" at bounding box center [92, 253] width 110 height 9
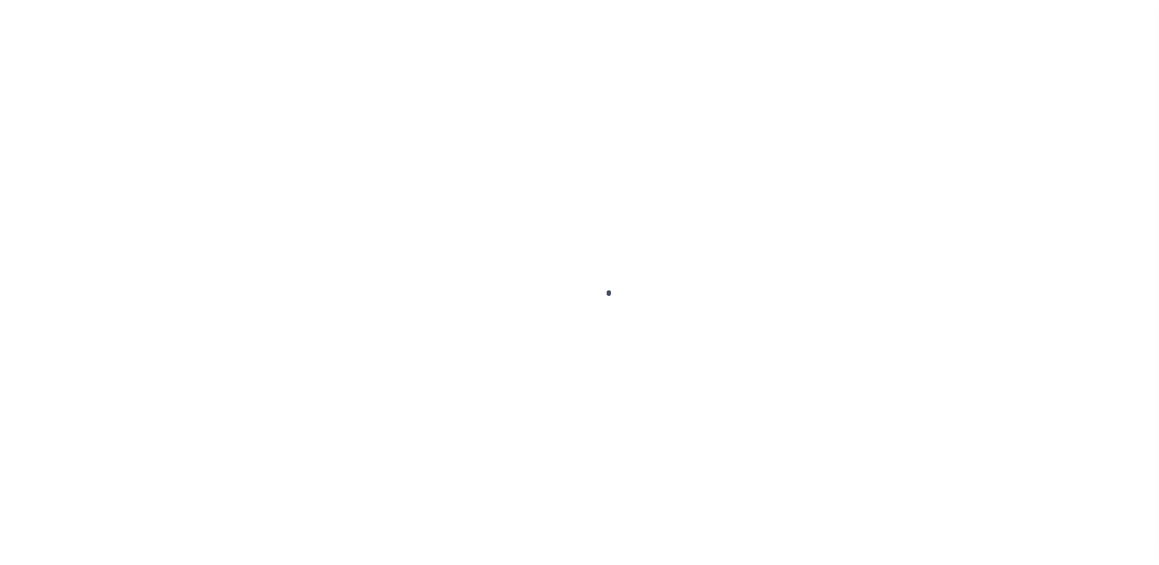
scroll to position [31, 0]
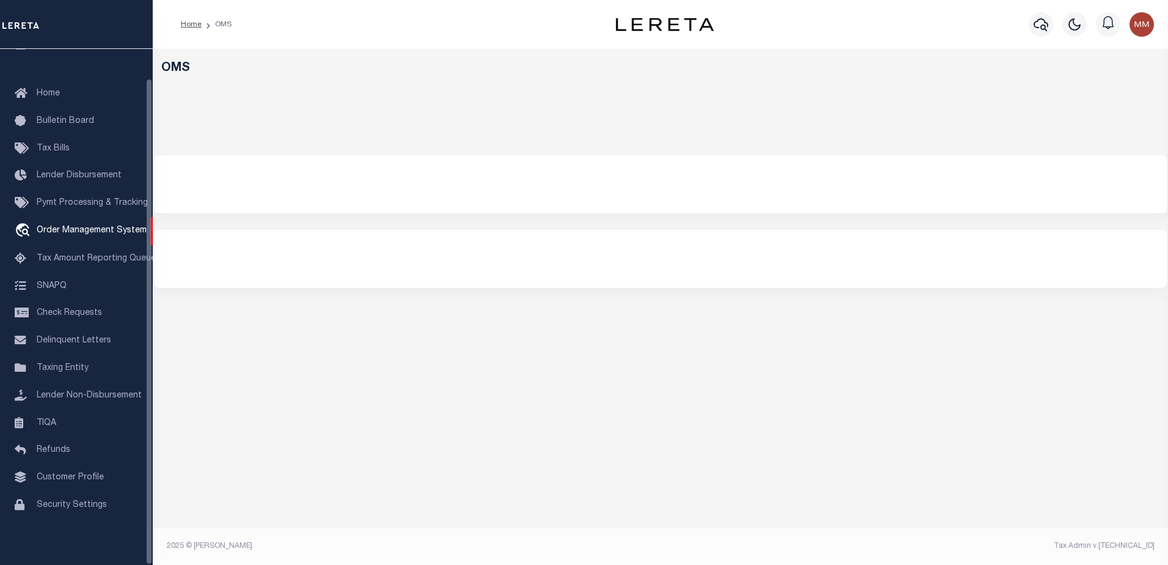
select select "200"
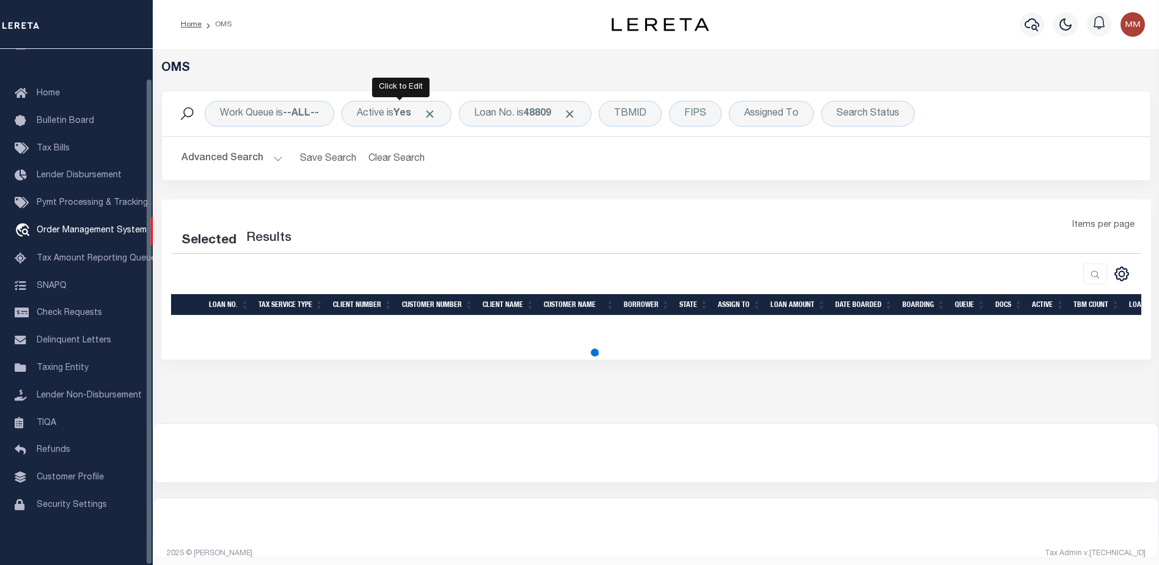
select select "200"
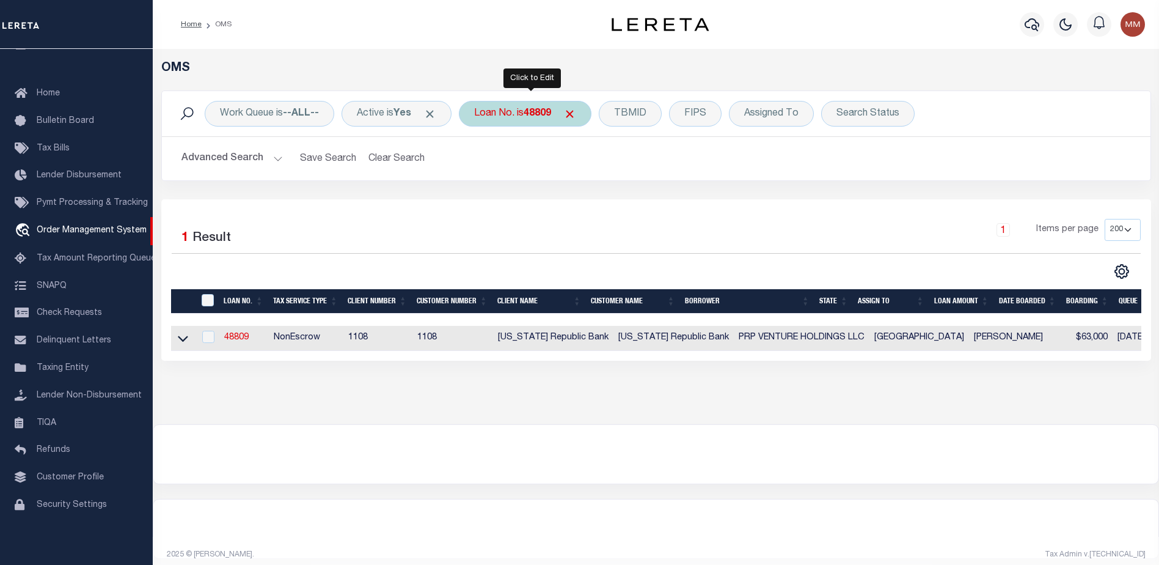
click at [532, 111] on b "48809" at bounding box center [537, 114] width 27 height 10
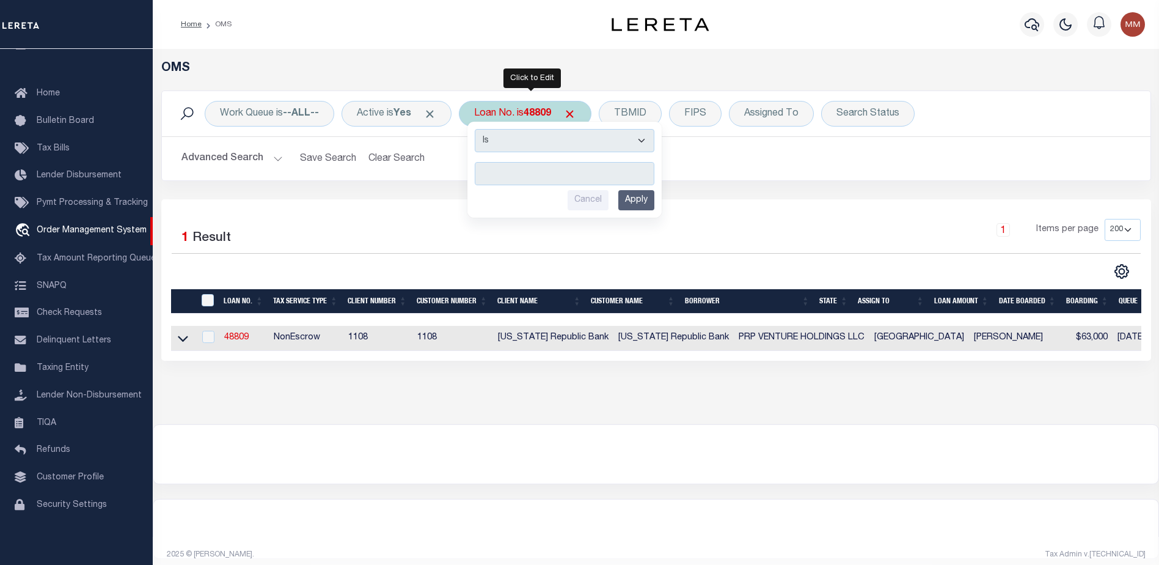
click at [515, 169] on input "text" at bounding box center [565, 173] width 180 height 23
type input "10011198"
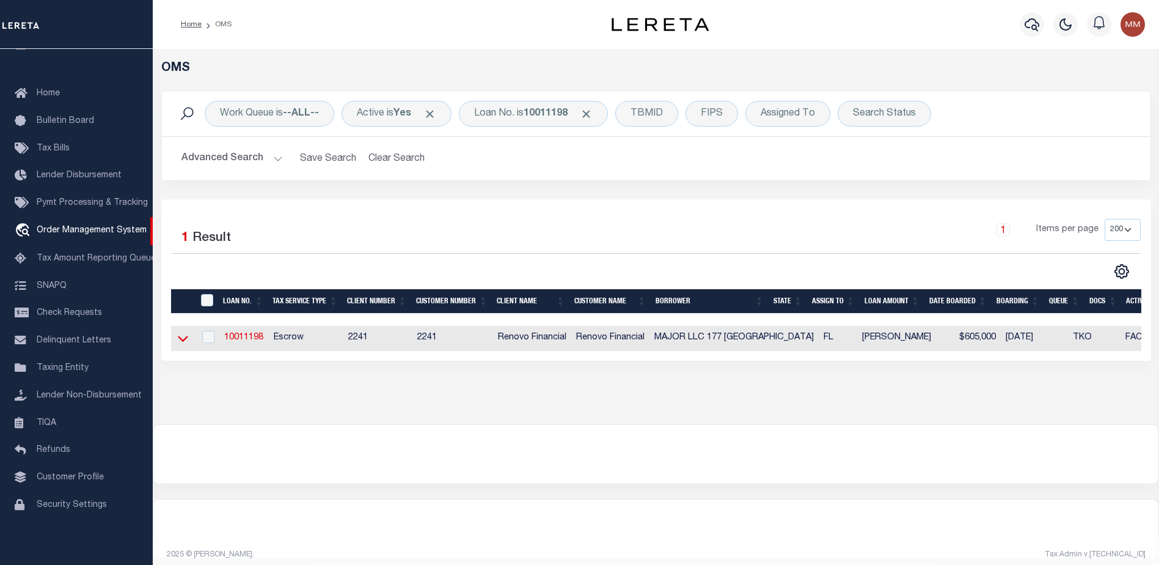
click at [180, 343] on icon at bounding box center [183, 338] width 10 height 13
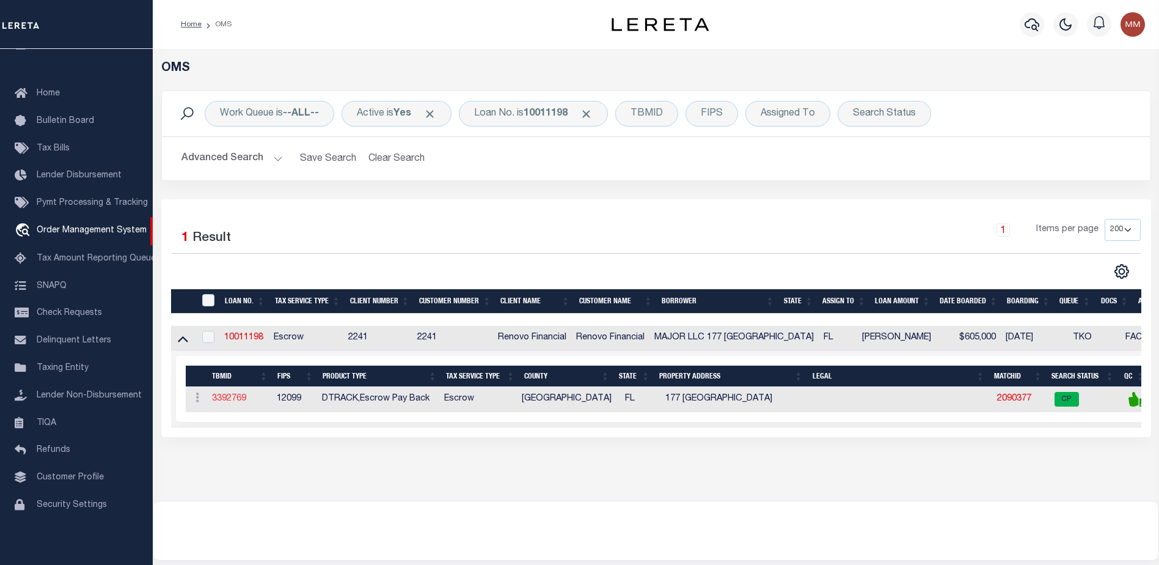
click at [232, 400] on link "3392769" at bounding box center [229, 398] width 34 height 9
type input "10011198"
type input "MAJOR LLC 177 [GEOGRAPHIC_DATA]"
select select
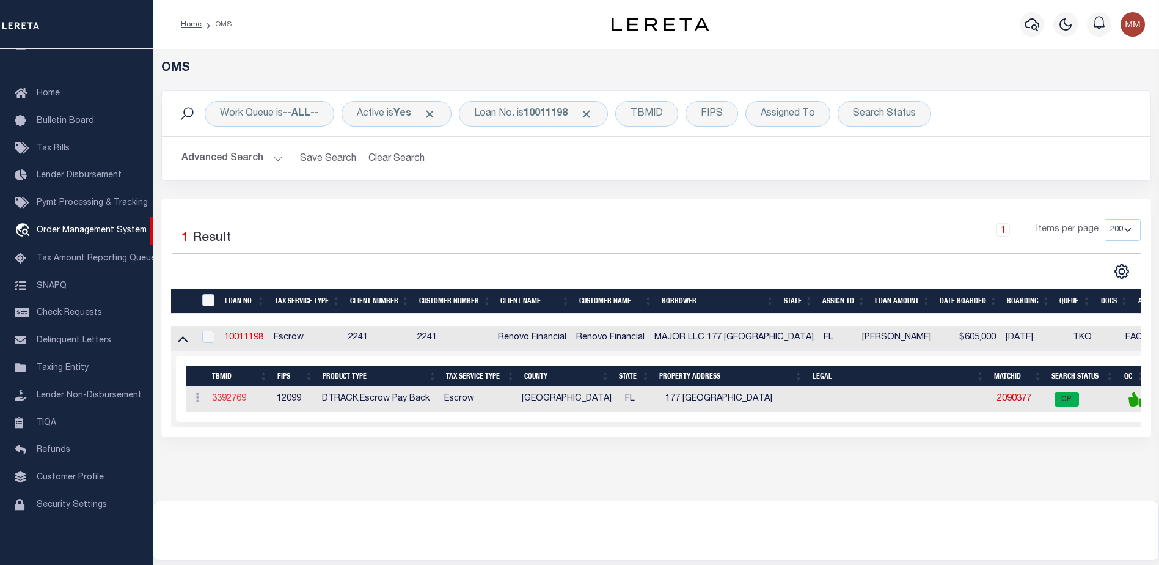
type input "[STREET_ADDRESS]"
type input "LITTLE NECK NY 11362-1421 NULL"
select select "10"
select select "Escrow"
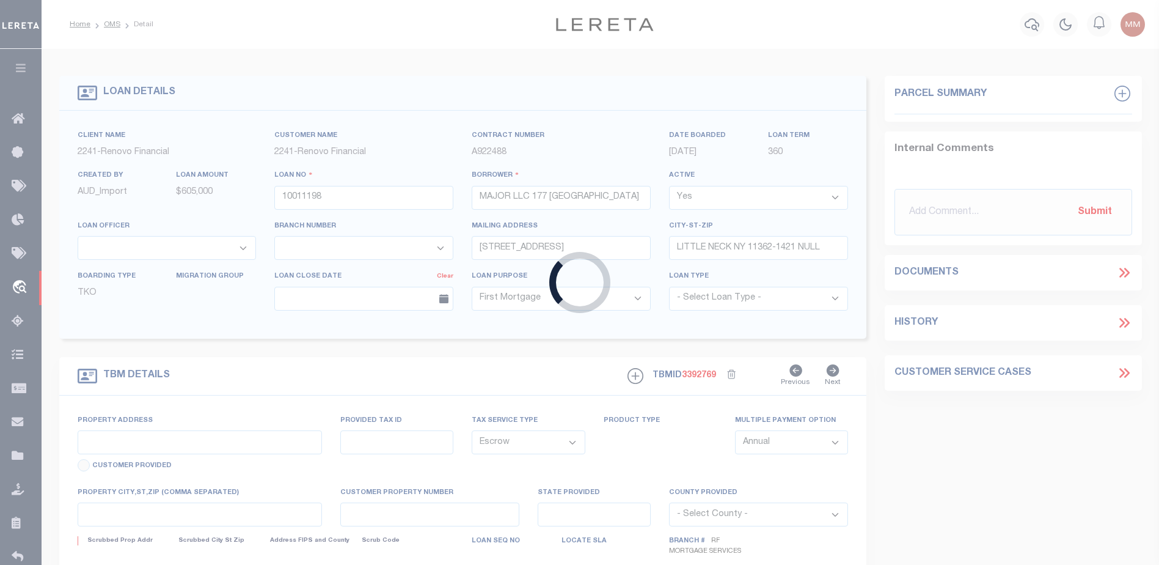
type input "177 [GEOGRAPHIC_DATA]"
type input "38434415060135440"
select select
type input "[GEOGRAPHIC_DATA]"
type input "a0kUS000006jpqw"
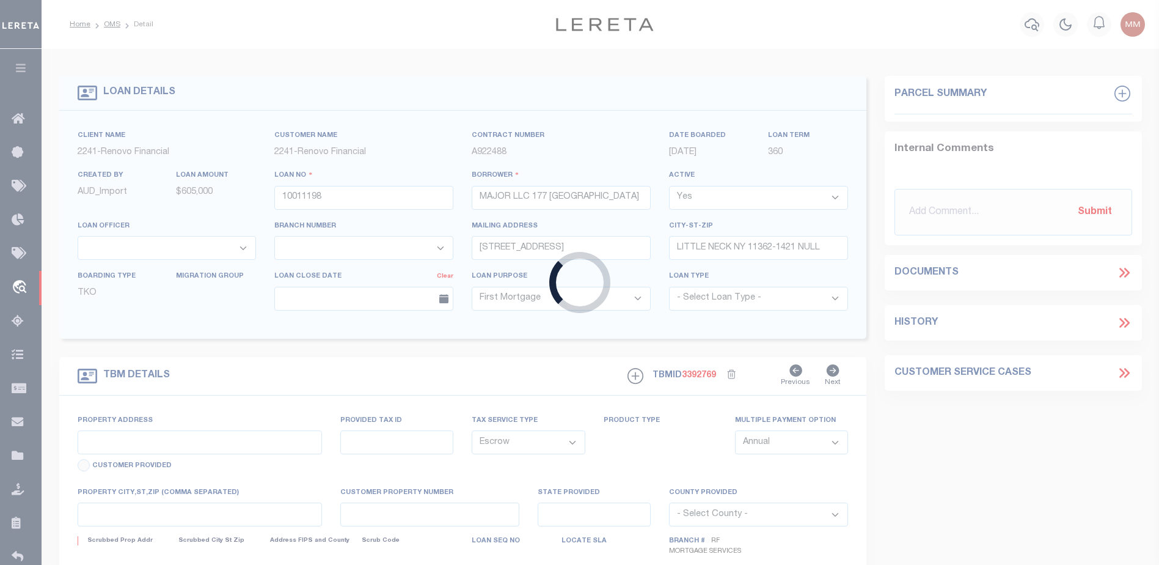
type input "FL"
select select "25067"
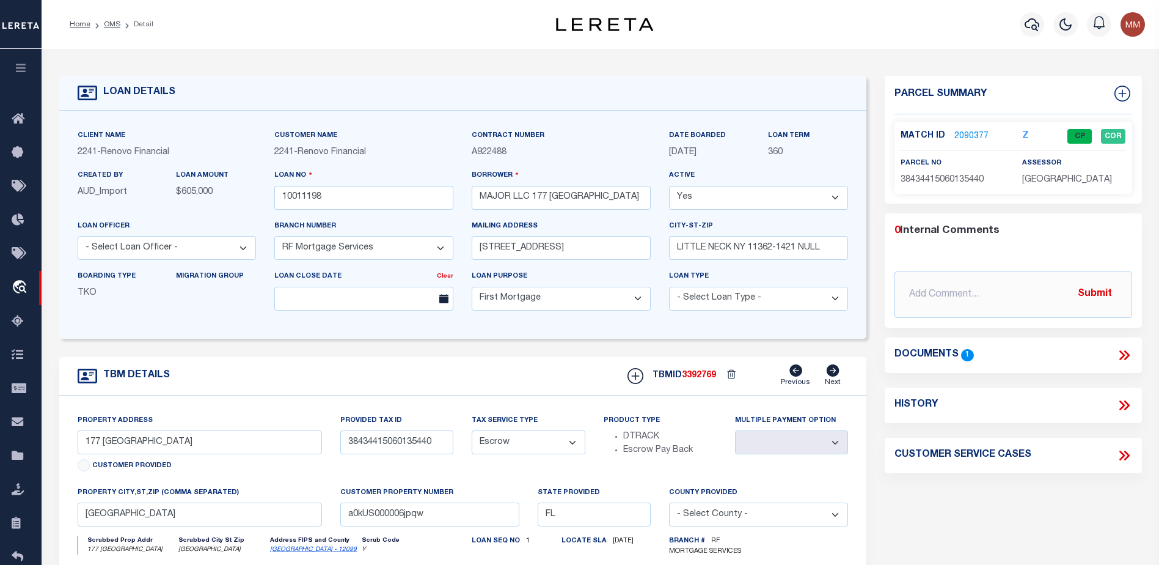
click at [970, 133] on link "2090377" at bounding box center [971, 136] width 34 height 13
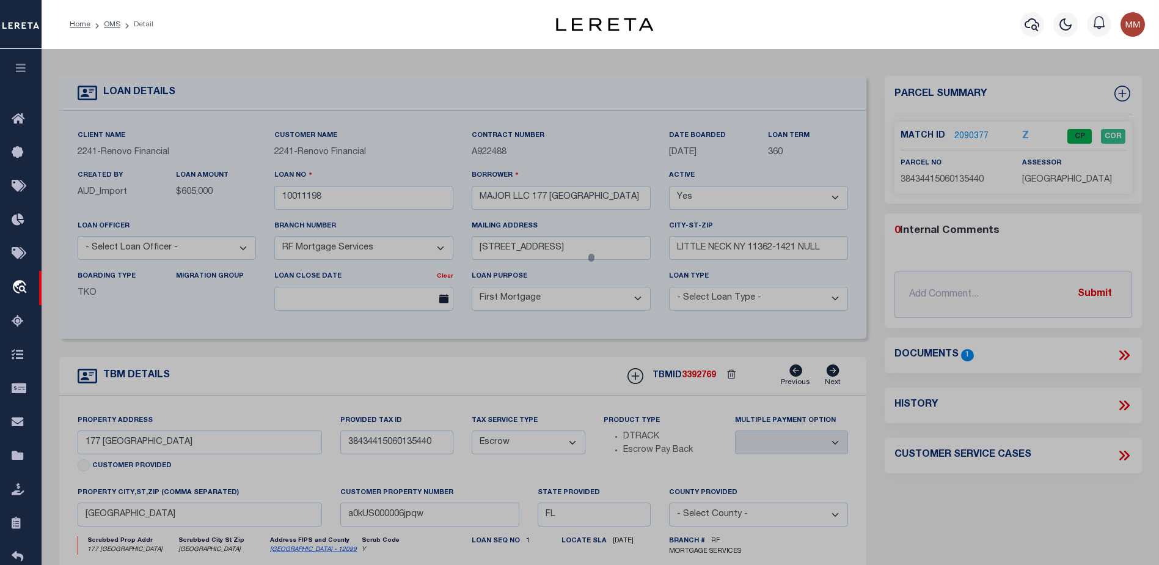
checkbox input "false"
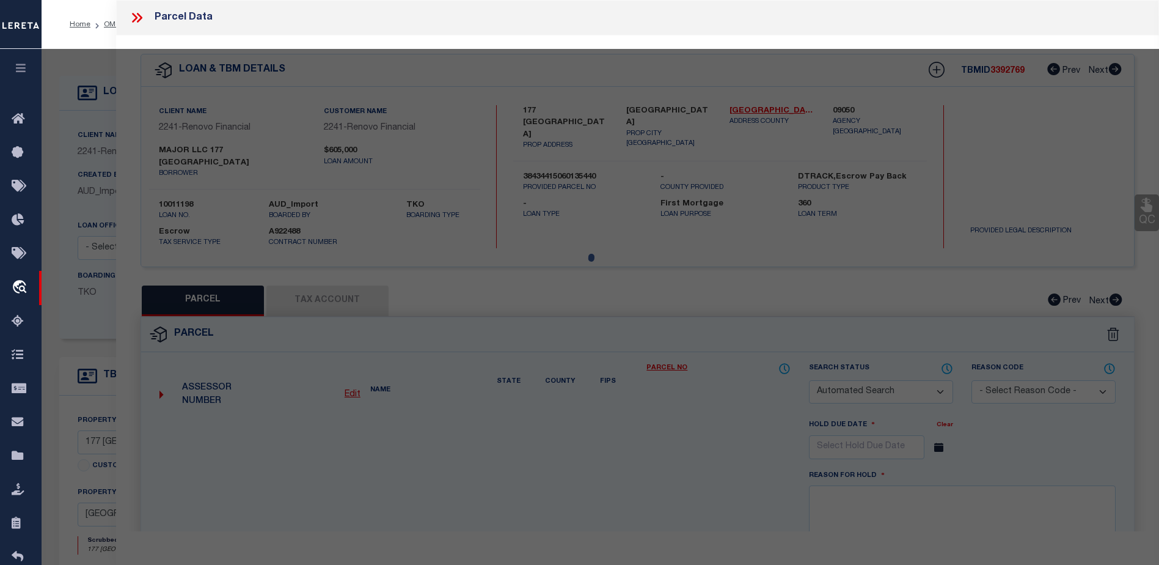
select select "CP"
type input "177 HARVARD MAJOR LLC"
select select "AGW"
select select "ADD"
type input "177 HARVARD DR"
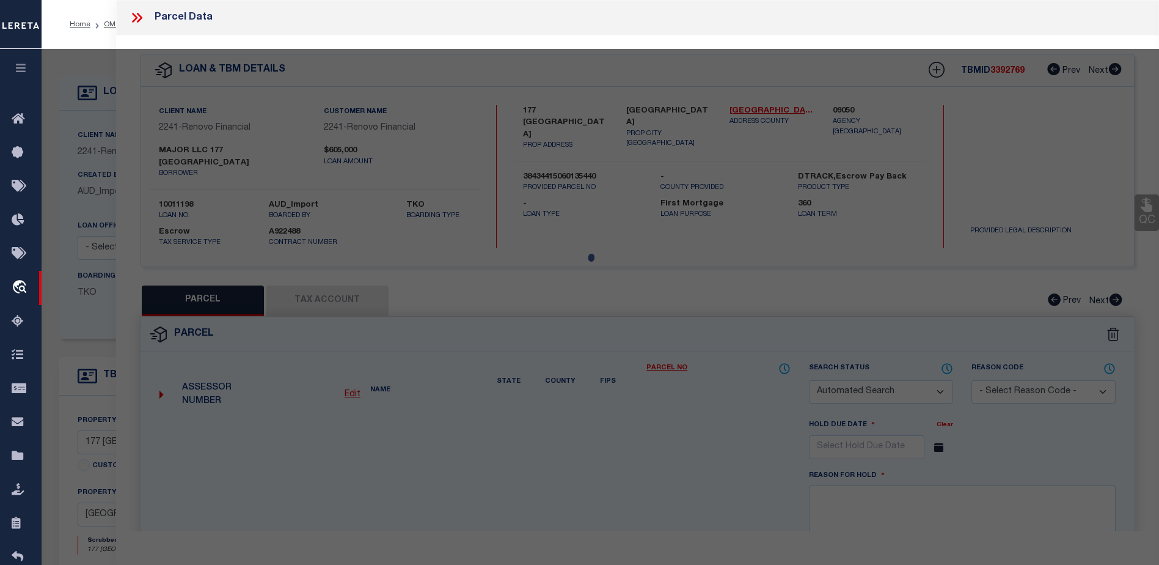
checkbox input "false"
type input "LAKE WORTH FL 33460"
type textarea "COLLEGE PARK LTS 544 TO [STREET_ADDRESS]"
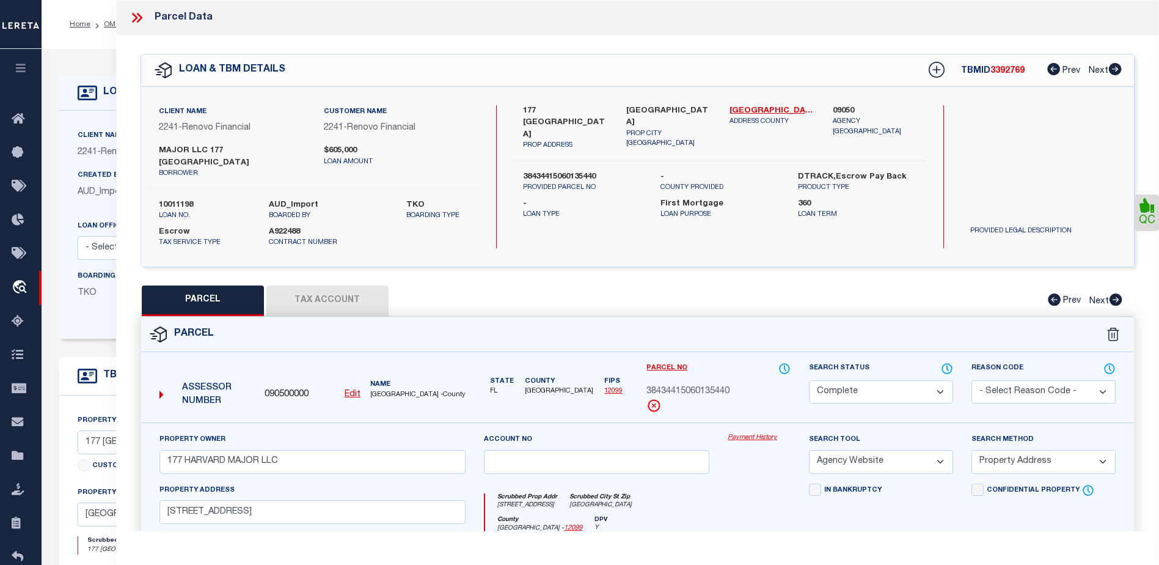
click at [747, 433] on link "Payment History" at bounding box center [759, 438] width 63 height 10
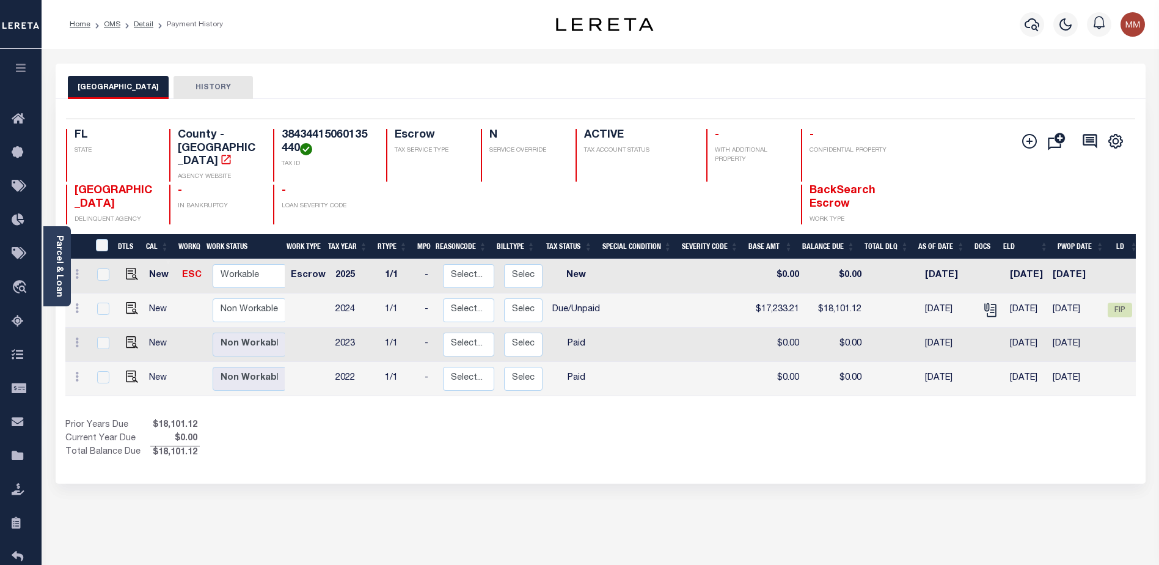
scroll to position [0, 137]
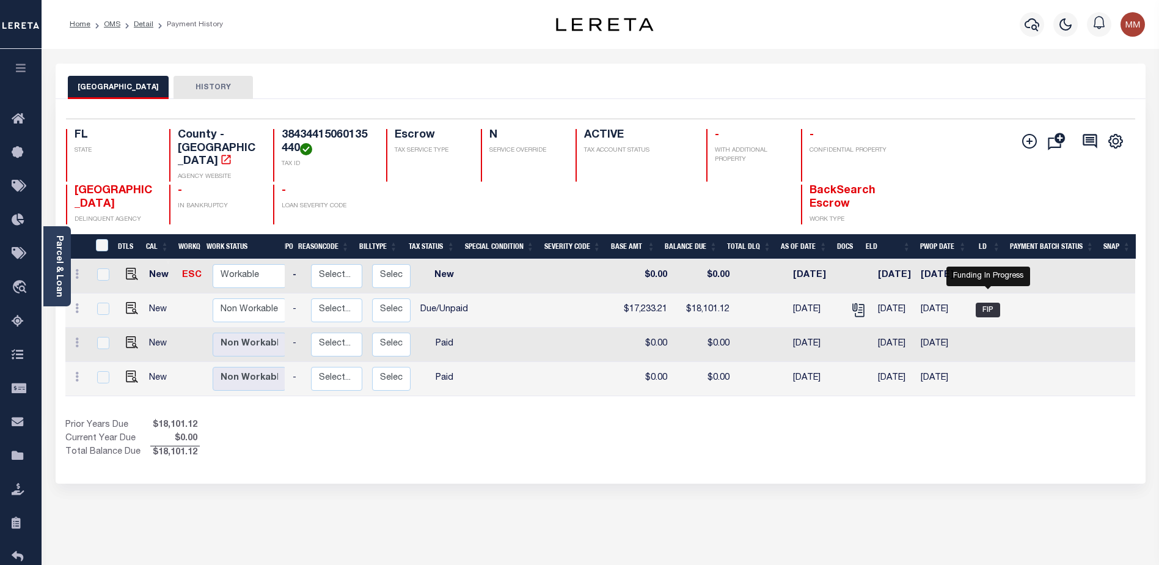
click at [993, 302] on span "FIP" at bounding box center [988, 309] width 24 height 15
checkbox input "true"
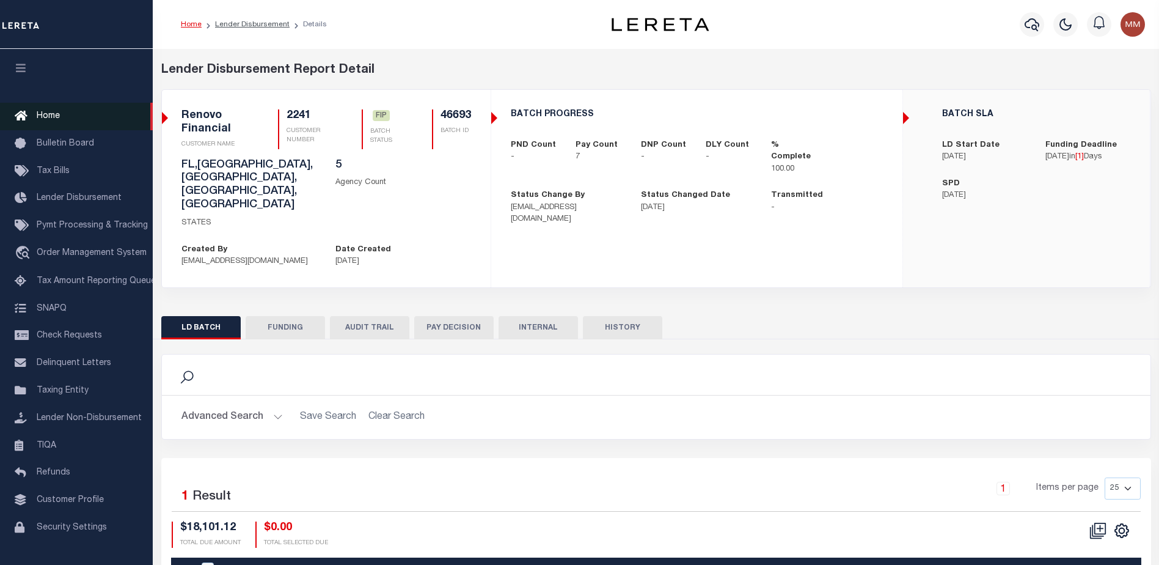
click at [55, 119] on span "Home" at bounding box center [48, 116] width 23 height 9
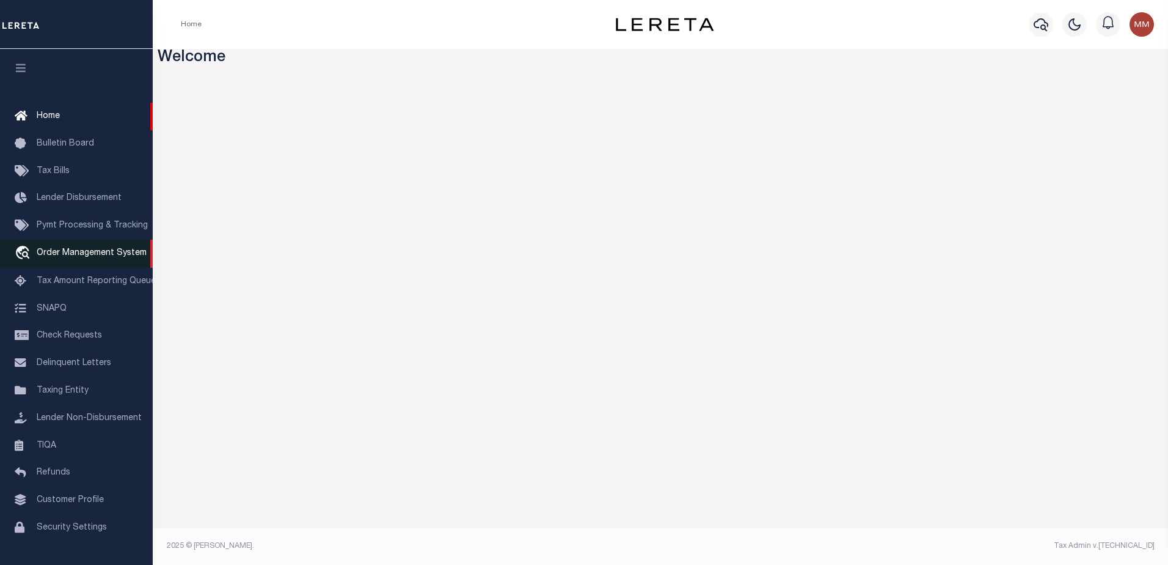
click at [89, 257] on span "Order Management System" at bounding box center [92, 253] width 110 height 9
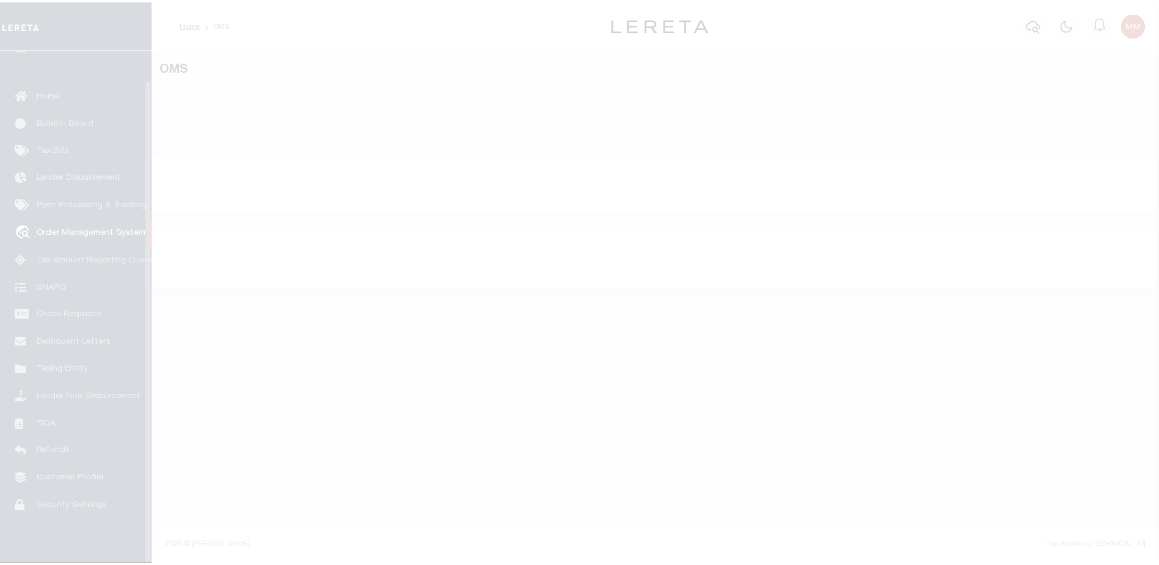
scroll to position [31, 0]
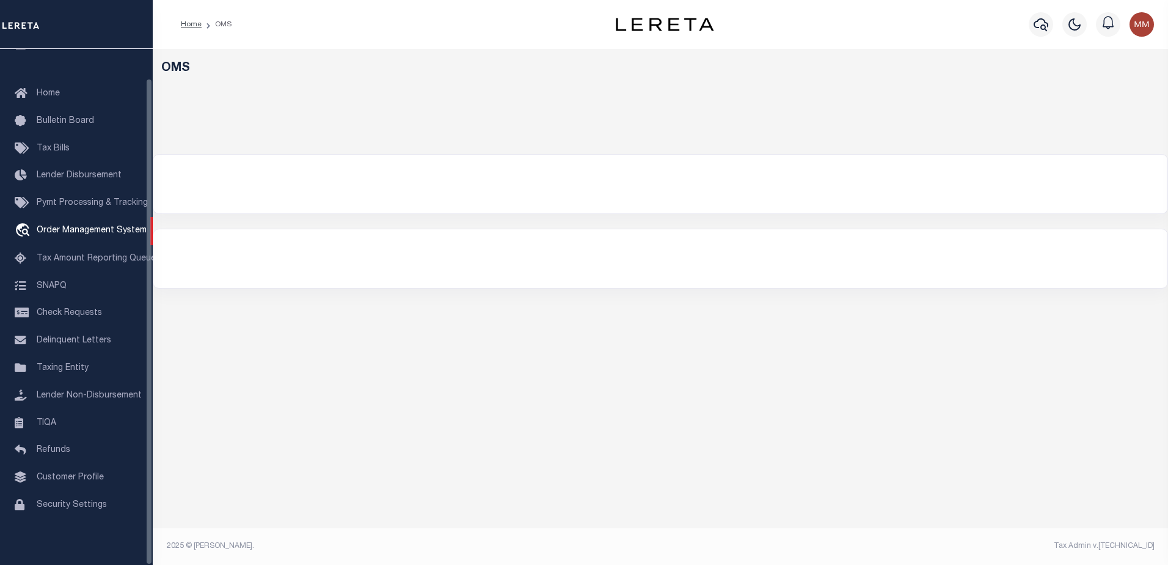
select select "200"
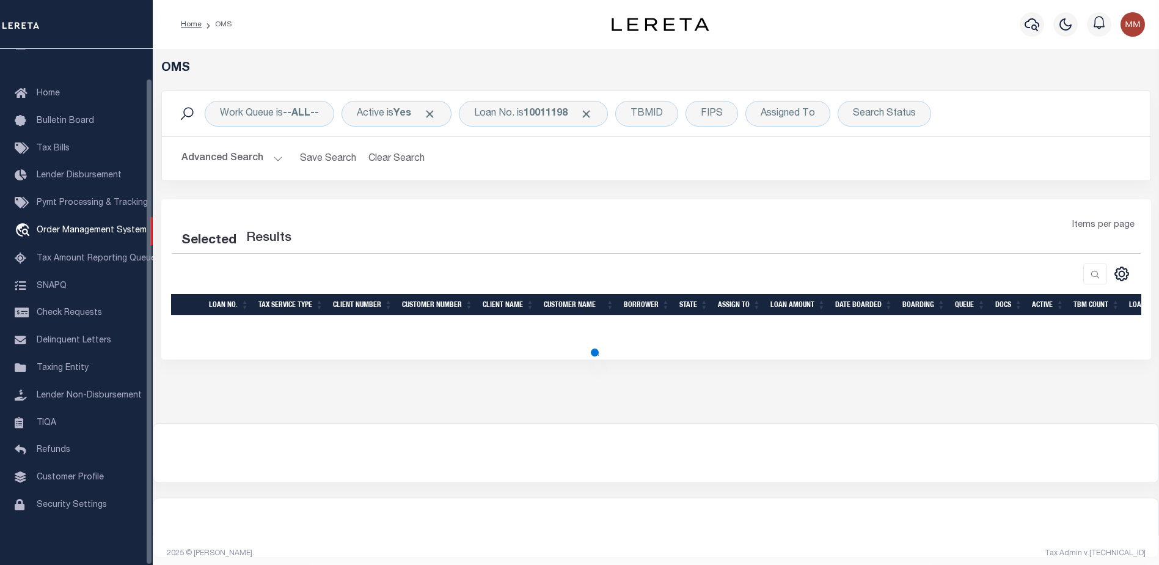
select select "200"
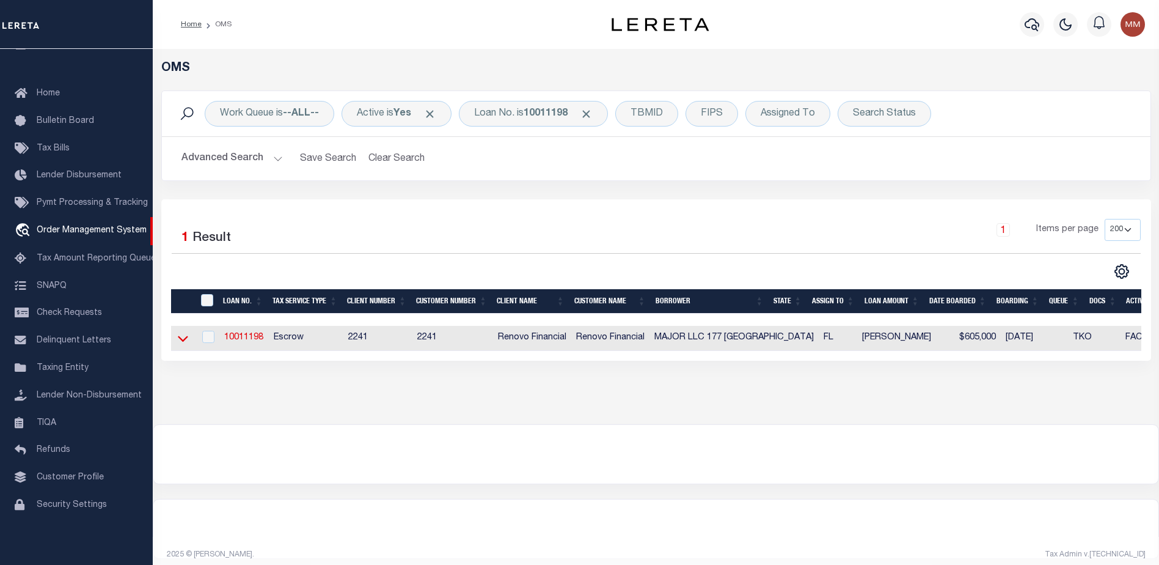
click at [179, 339] on icon at bounding box center [183, 339] width 10 height 6
click at [183, 339] on icon at bounding box center [183, 338] width 10 height 13
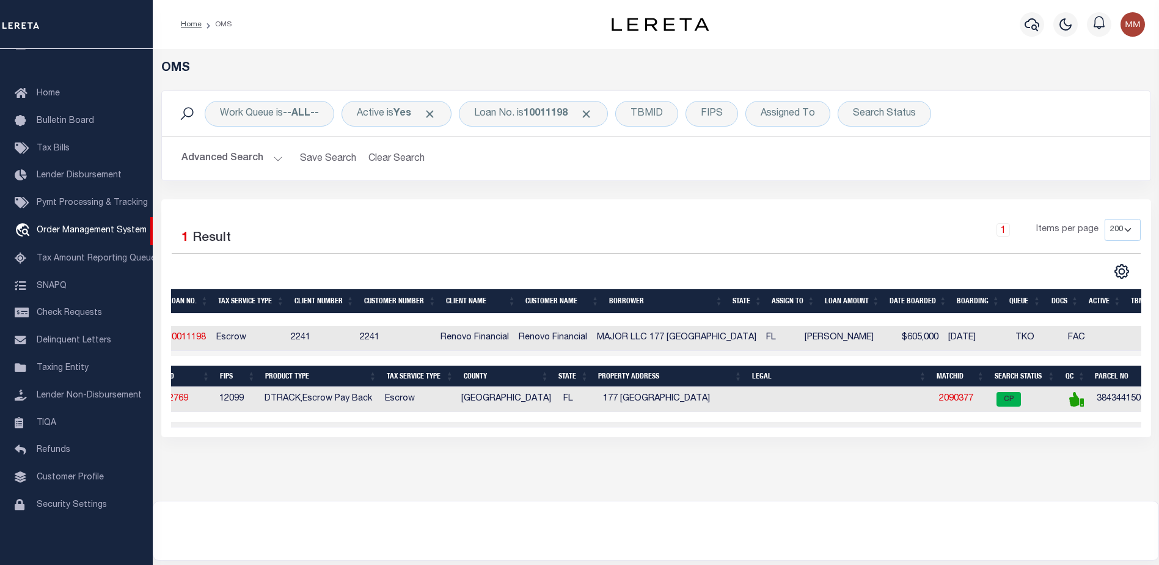
scroll to position [0, 0]
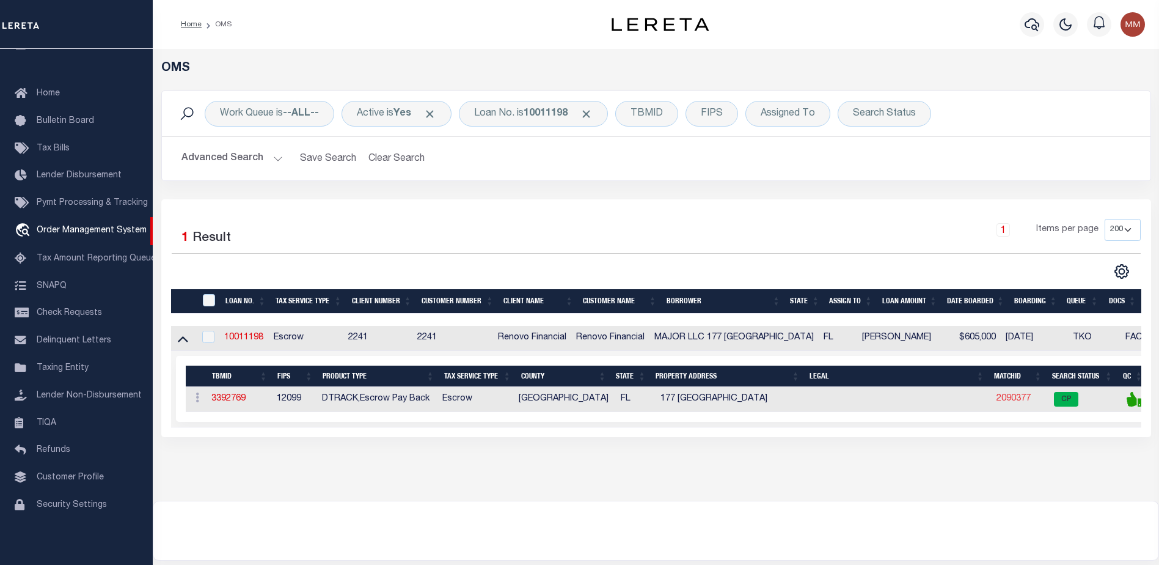
click at [996, 398] on link "2090377" at bounding box center [1013, 398] width 34 height 9
click at [987, 398] on div "OMS Work Queue is --ALL-- Active is Yes Loan No. is 10011198 TBMID FIPS Assigne…" at bounding box center [656, 342] width 1006 height 586
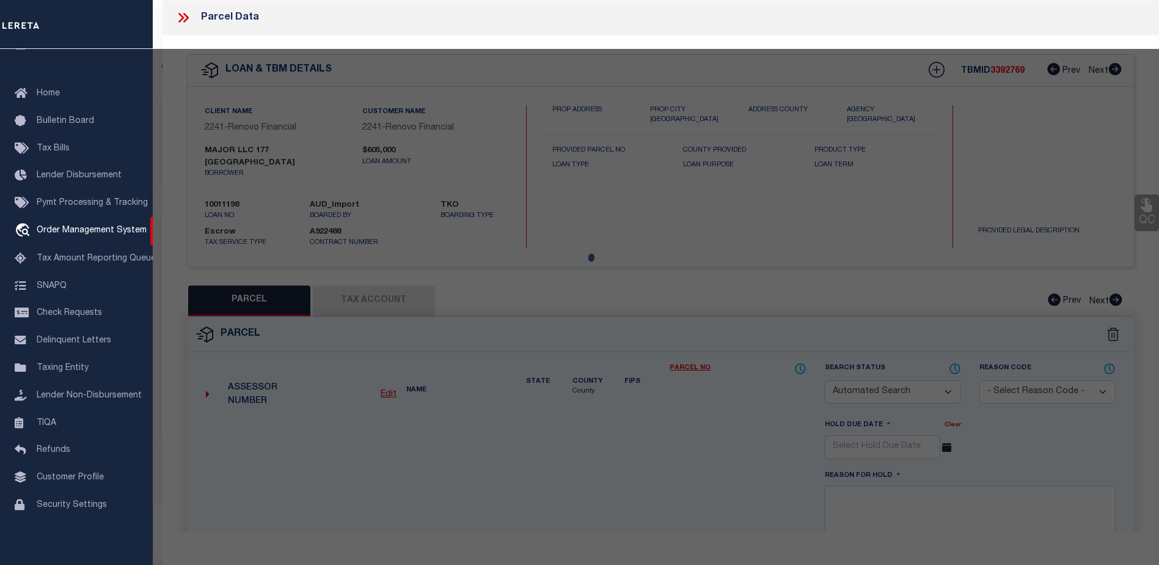
checkbox input "false"
select select "CP"
type input "177 HARVARD MAJOR LLC"
select select "AGW"
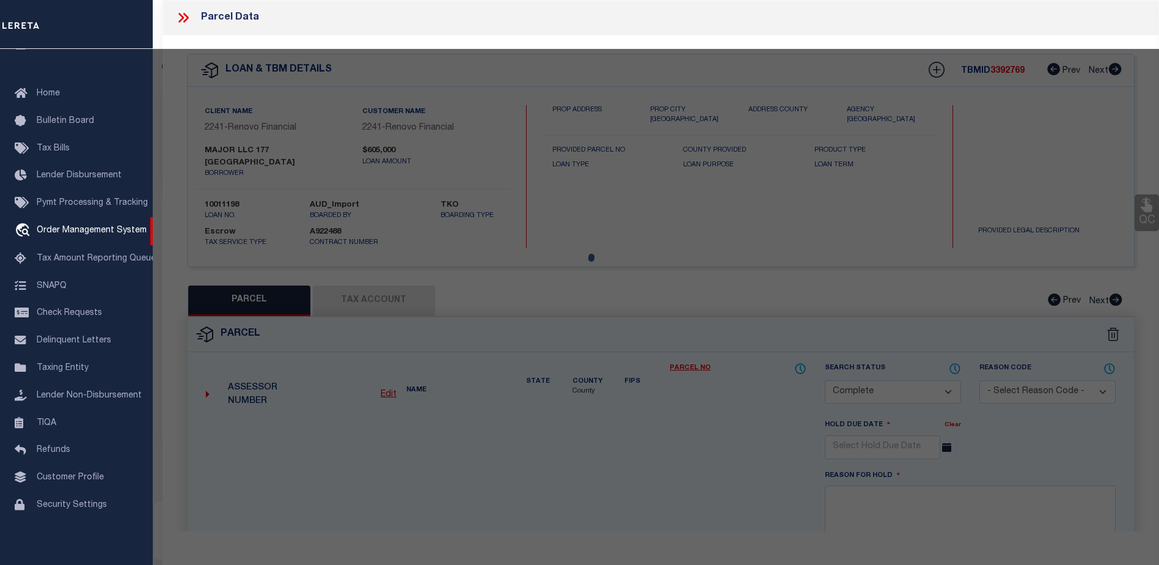
select select "ADD"
type input "177 HARVARD DR"
checkbox input "false"
type input "LAKE WORTH FL 33460"
type textarea "COLLEGE PARK LTS 544 TO [STREET_ADDRESS]"
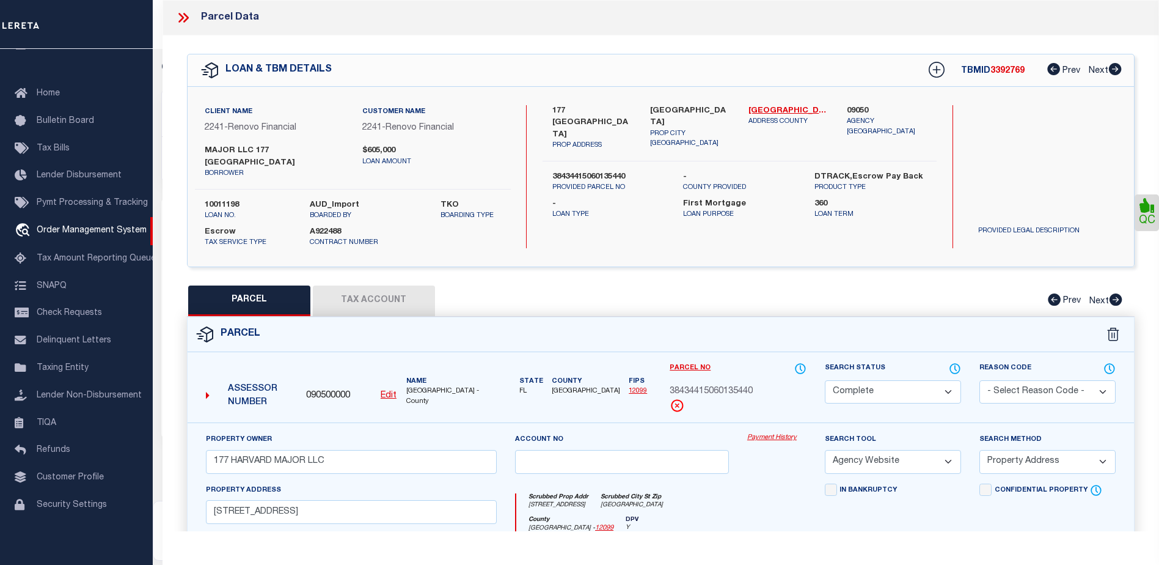
click at [753, 433] on link "Payment History" at bounding box center [776, 438] width 59 height 10
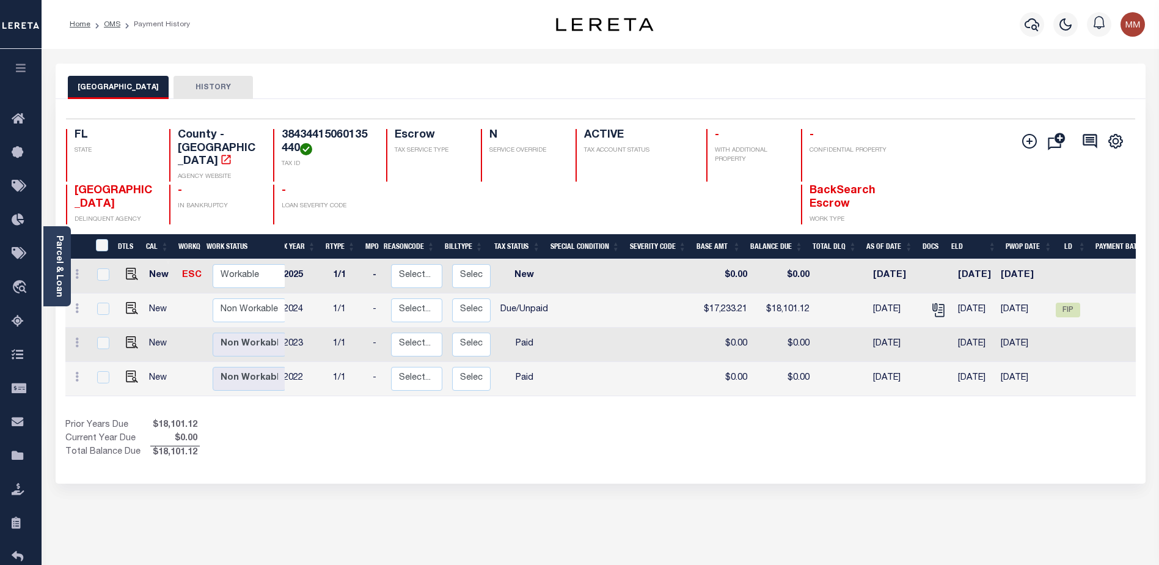
scroll to position [0, 74]
